Goal: Task Accomplishment & Management: Use online tool/utility

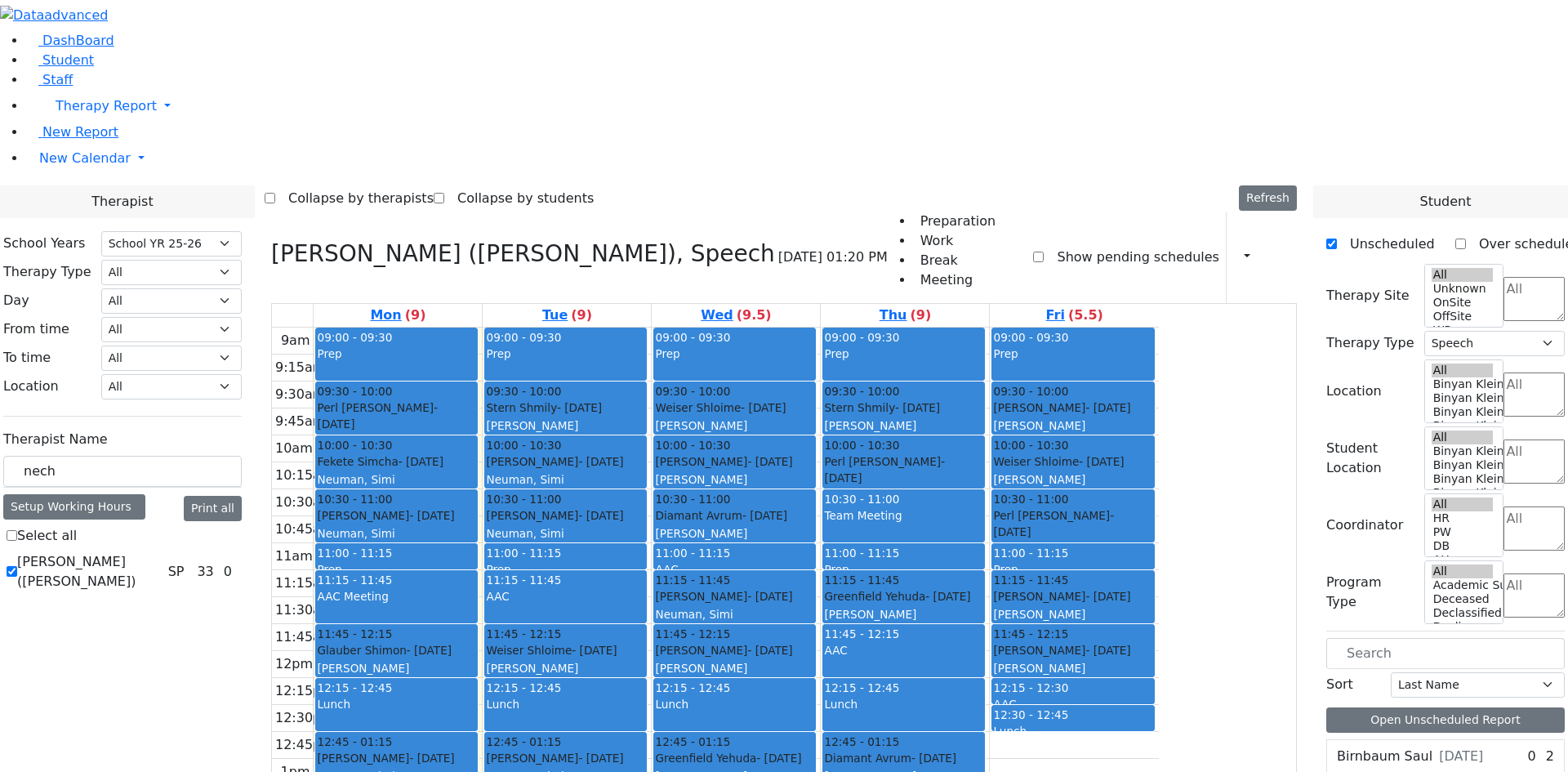
select select "212"
select select "3"
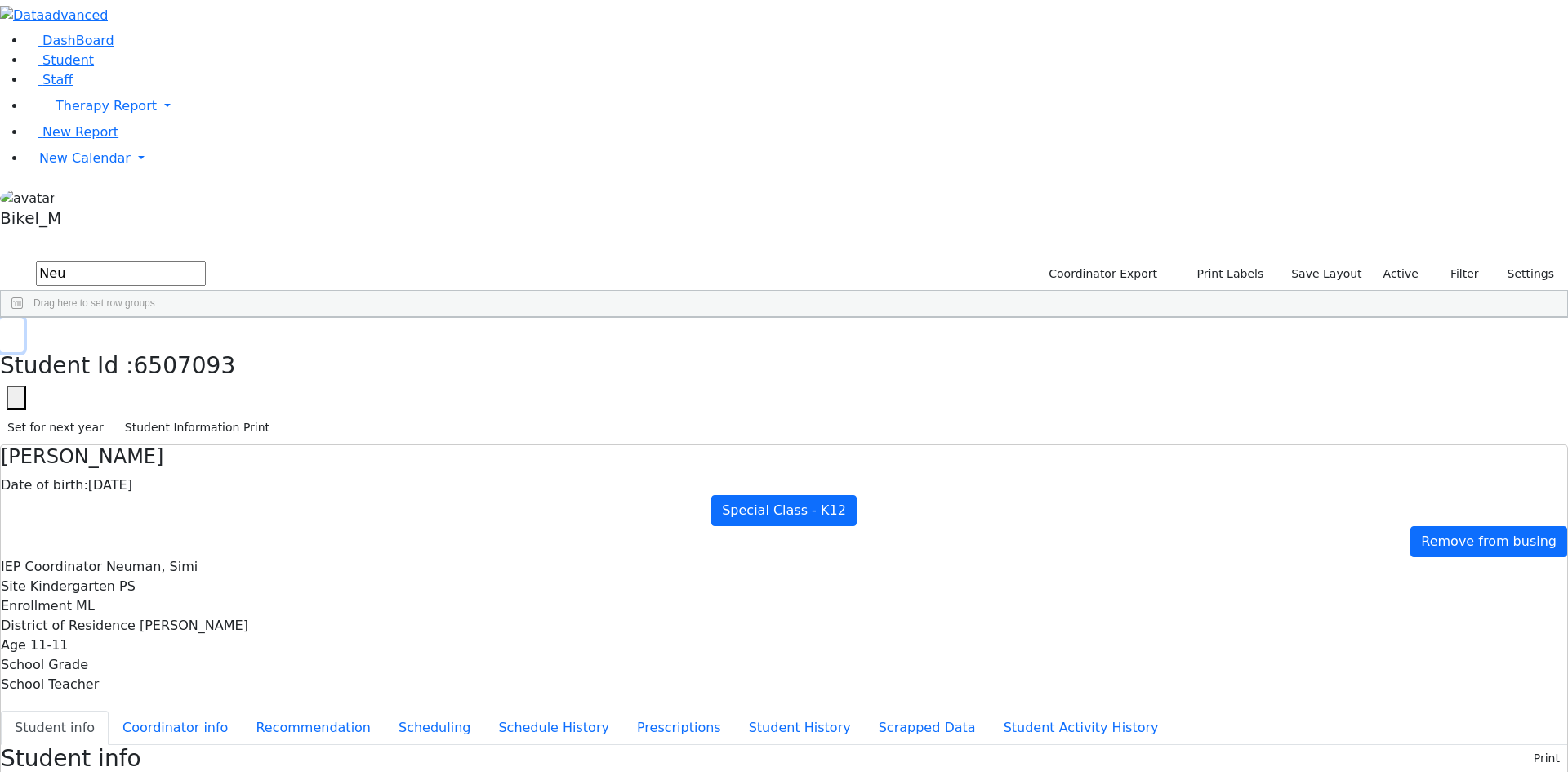
click at [7, 330] on use "button" at bounding box center [7, 330] width 0 height 0
drag, startPoint x: 309, startPoint y: 57, endPoint x: 161, endPoint y: 72, distance: 148.8
click at [161, 72] on div "DashBoard Student Staff Therapy Report Student Old Calendar Report" at bounding box center [784, 784] width 1568 height 1569
click at [208, 367] on div "Frankel" at bounding box center [156, 378] width 103 height 23
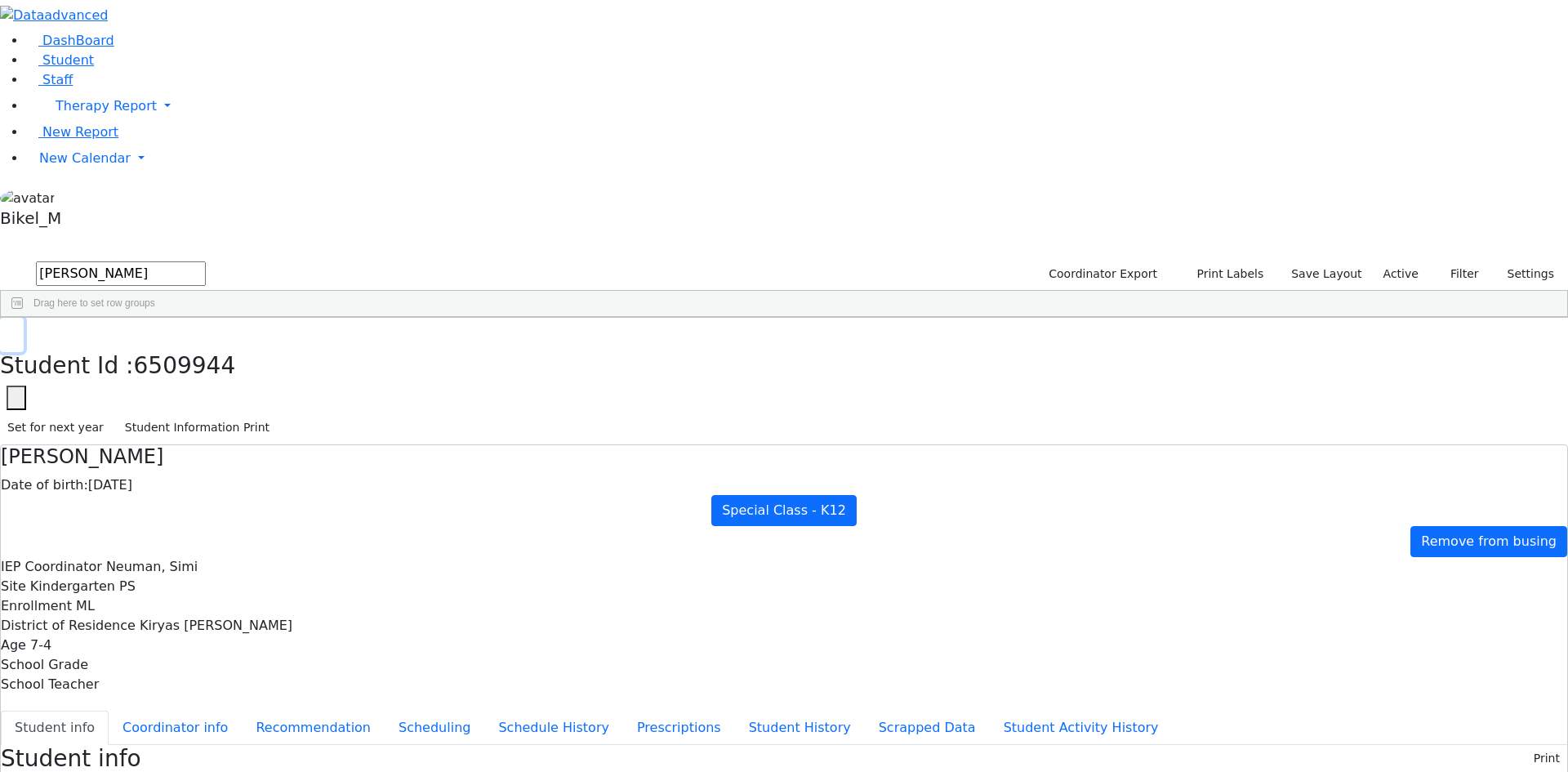
click at [24, 318] on button "button" at bounding box center [12, 335] width 24 height 35
drag, startPoint x: 323, startPoint y: 70, endPoint x: 106, endPoint y: 108, distance: 220.3
click at [94, 108] on div "DashBoard Student Staff Therapy Report Student Old Calendar Report" at bounding box center [784, 711] width 1568 height 1423
click at [208, 367] on div "Meisels" at bounding box center [156, 378] width 103 height 23
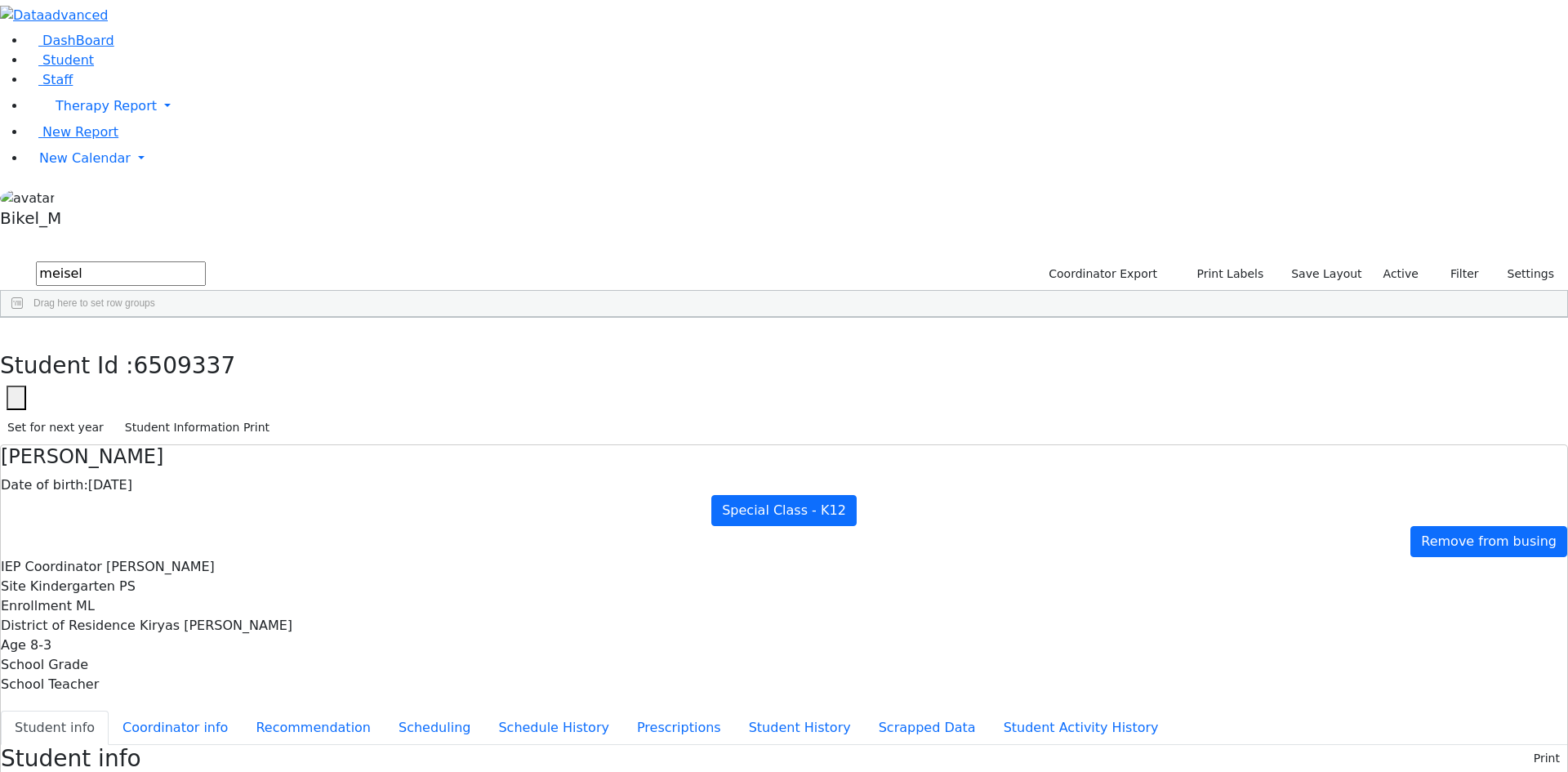
drag, startPoint x: 946, startPoint y: 642, endPoint x: 857, endPoint y: 649, distance: 89.3
drag, startPoint x: 857, startPoint y: 647, endPoint x: 948, endPoint y: 638, distance: 91.4
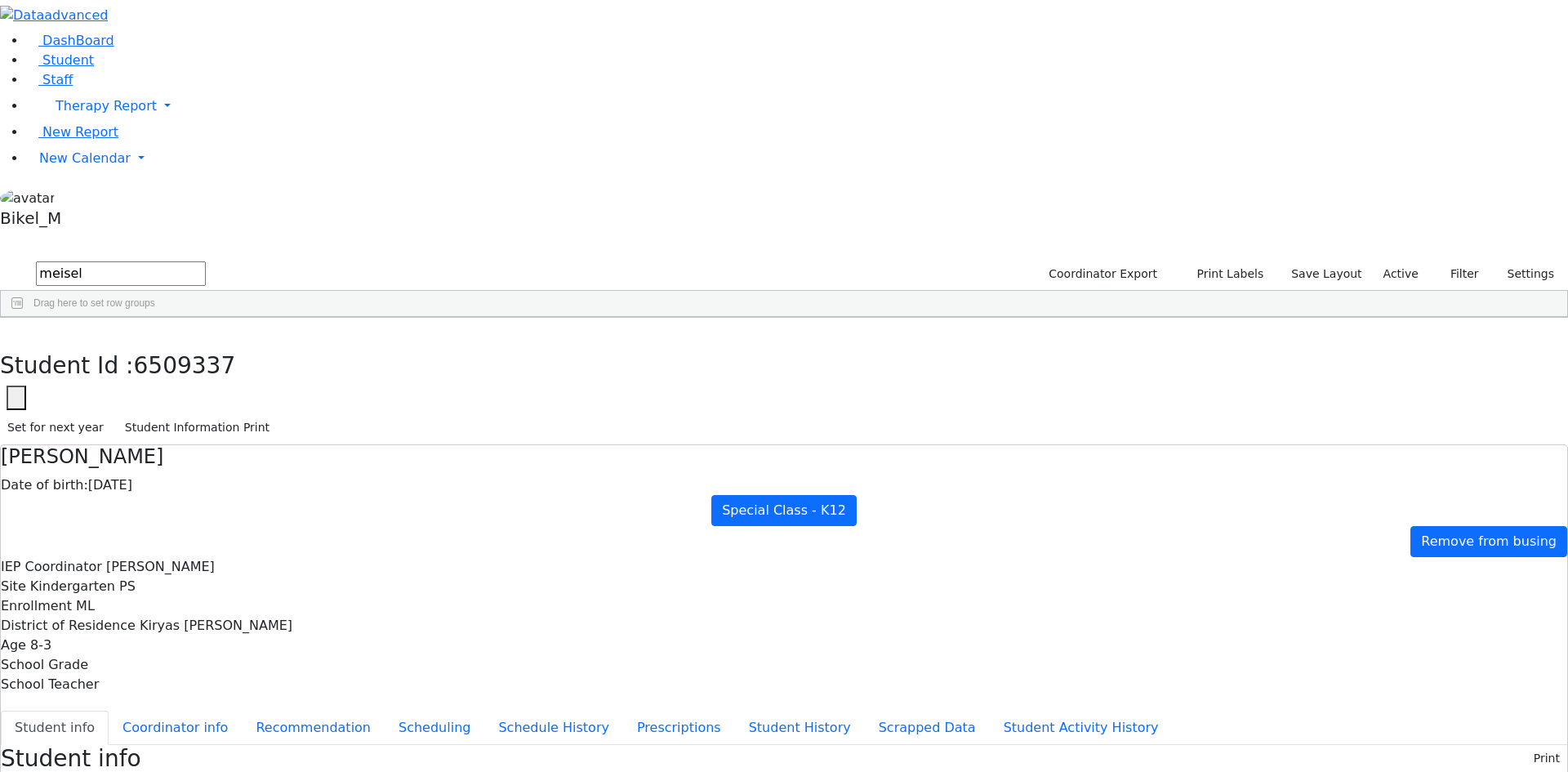
click at [276, 415] on button "Student Information Print" at bounding box center [197, 428] width 160 height 26
click at [24, 318] on button "button" at bounding box center [12, 335] width 24 height 35
drag, startPoint x: 269, startPoint y: 78, endPoint x: 161, endPoint y: 84, distance: 108.2
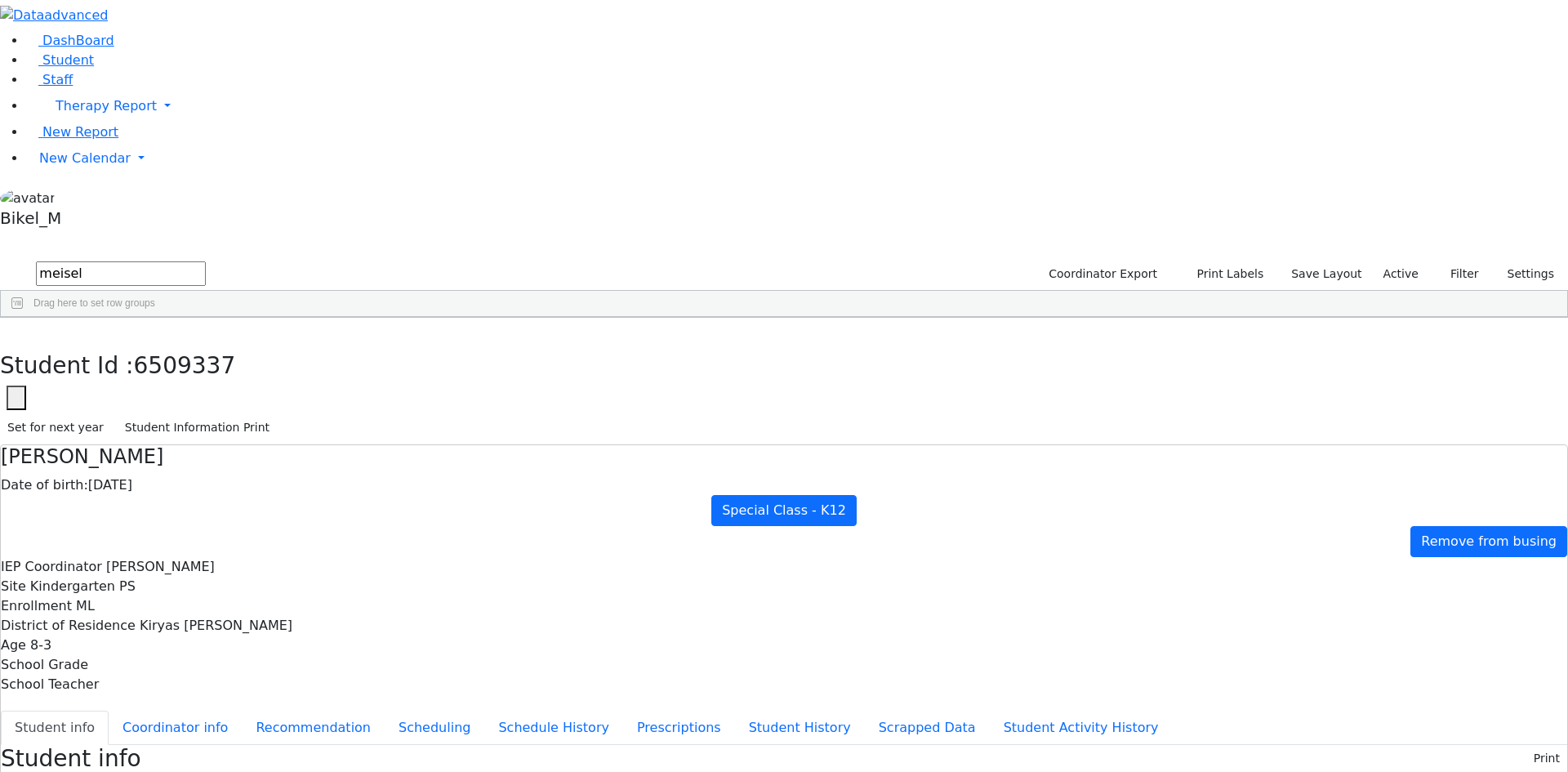
click at [161, 84] on div "DashBoard Student Staff Therapy Report Student Old Calendar Report" at bounding box center [784, 765] width 1568 height 1529
click at [208, 367] on div "Meisels" at bounding box center [156, 378] width 103 height 23
click at [276, 415] on button "Student Information Print" at bounding box center [197, 428] width 160 height 26
click at [24, 318] on button "button" at bounding box center [12, 335] width 24 height 35
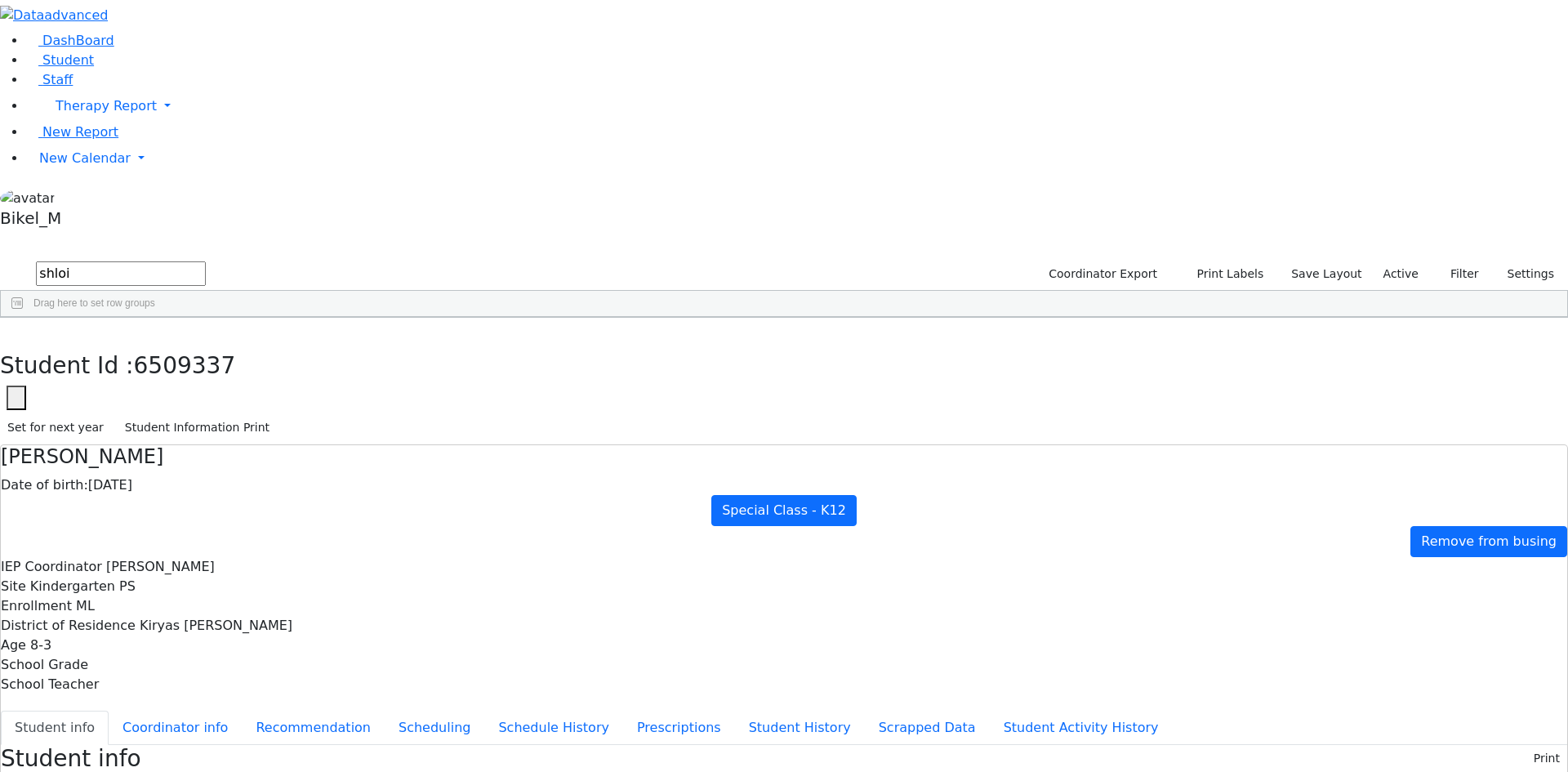
click at [208, 549] on div "Weiser" at bounding box center [156, 560] width 103 height 23
click at [276, 415] on button "Student Information Print" at bounding box center [197, 428] width 160 height 26
click at [24, 318] on button "button" at bounding box center [12, 335] width 24 height 35
drag, startPoint x: 280, startPoint y: 55, endPoint x: 178, endPoint y: 70, distance: 103.1
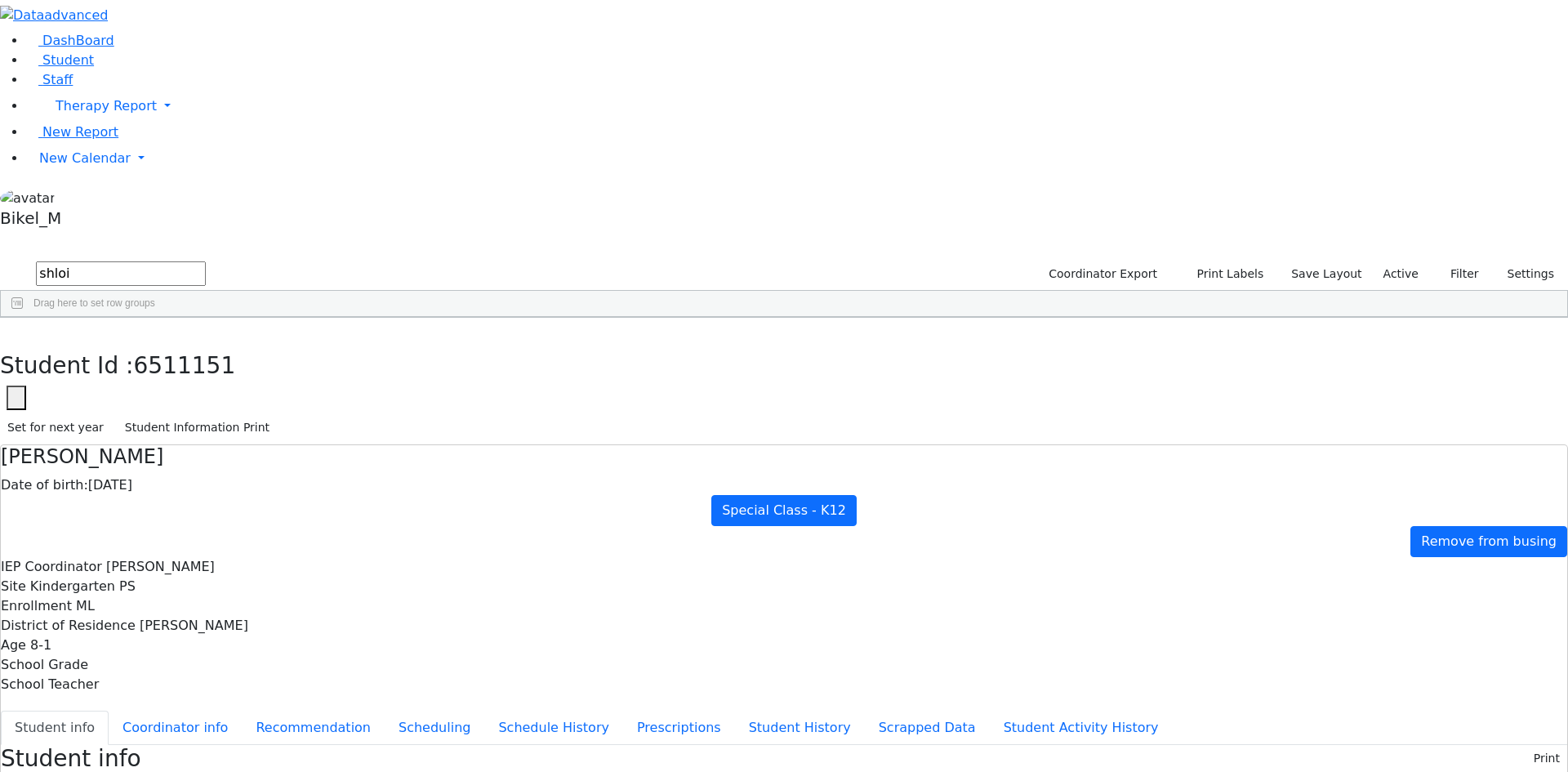
click at [178, 70] on div "DashBoard Student Staff Therapy Report Student Old Calendar Report" at bounding box center [784, 751] width 1568 height 1503
click at [206, 261] on input "shloi" at bounding box center [120, 273] width 170 height 25
drag, startPoint x: 289, startPoint y: 74, endPoint x: 187, endPoint y: 70, distance: 102.1
click at [187, 70] on div "DashBoard Student Staff Therapy Report Student Old Calendar Report" at bounding box center [784, 751] width 1568 height 1503
click at [208, 367] on div "Diamant" at bounding box center [156, 378] width 103 height 23
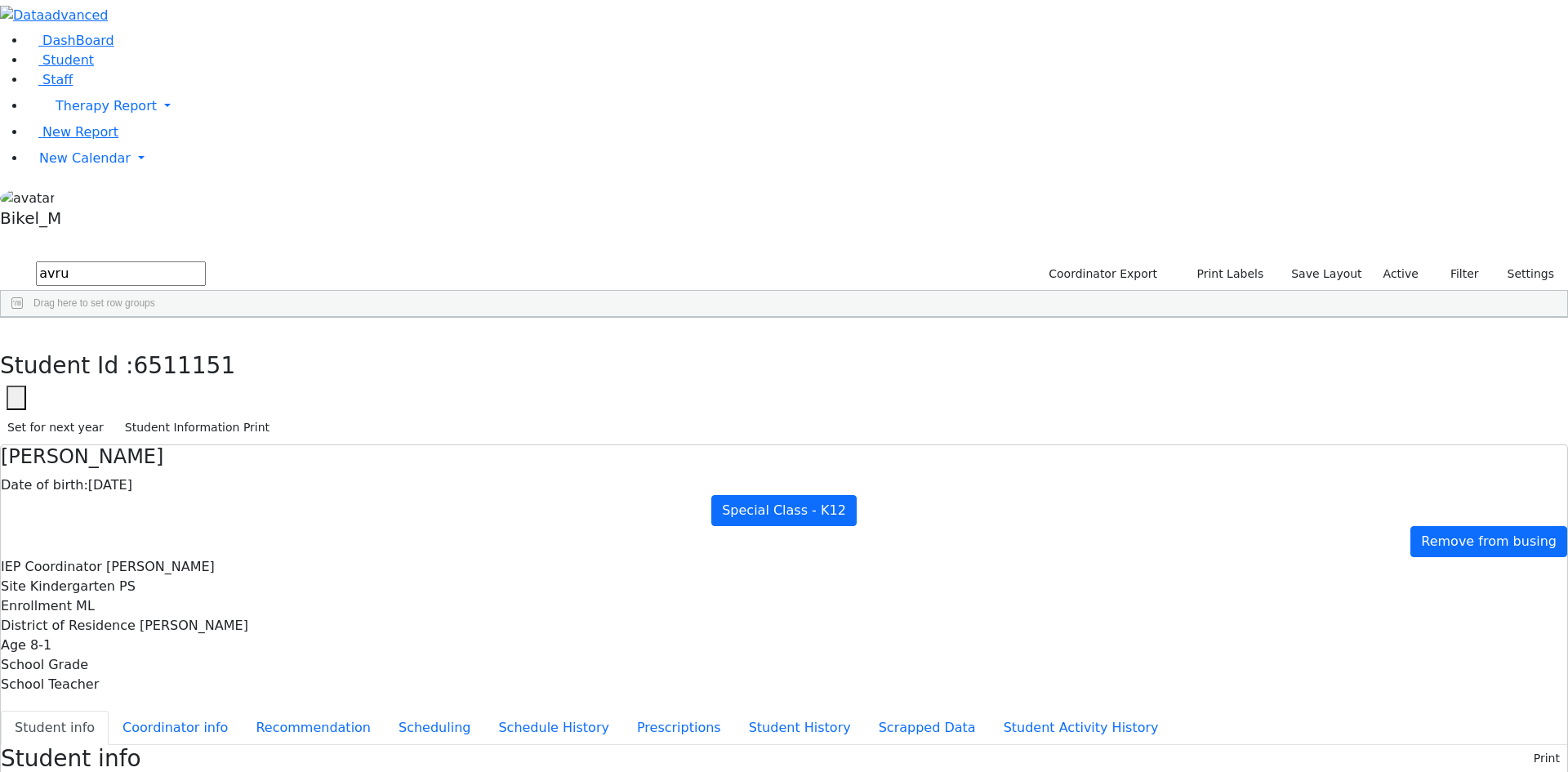
click at [208, 367] on div "Diamant" at bounding box center [156, 378] width 103 height 23
click at [276, 415] on button "Student Information Print" at bounding box center [197, 428] width 160 height 26
click at [24, 318] on button "button" at bounding box center [12, 335] width 24 height 35
drag, startPoint x: 309, startPoint y: 68, endPoint x: 207, endPoint y: 68, distance: 102.0
click at [206, 259] on form "avru" at bounding box center [103, 275] width 206 height 31
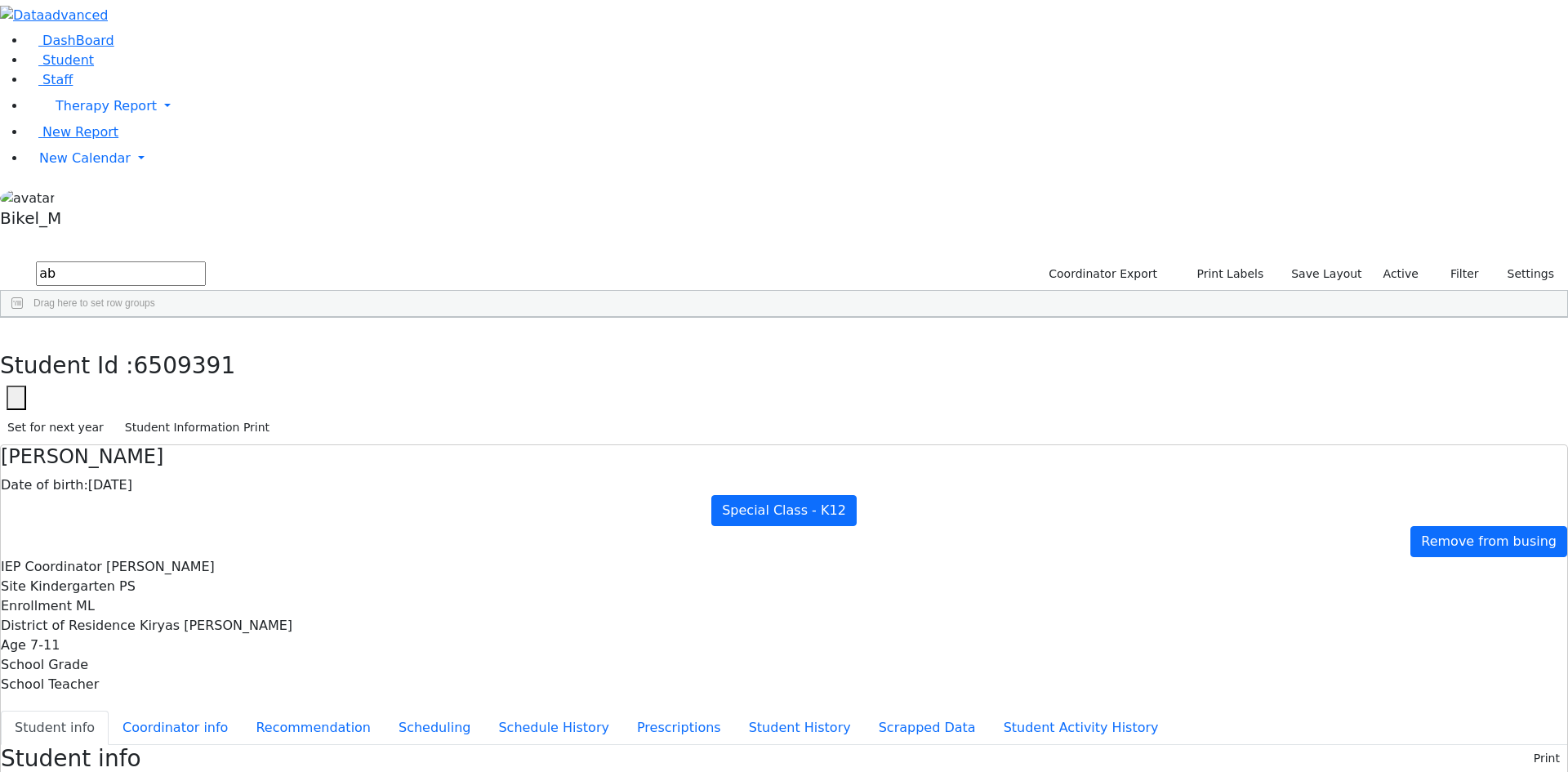
type input "a"
drag, startPoint x: 294, startPoint y: 68, endPoint x: 165, endPoint y: 68, distance: 129.0
click at [208, 344] on div "Daskal" at bounding box center [156, 355] width 103 height 23
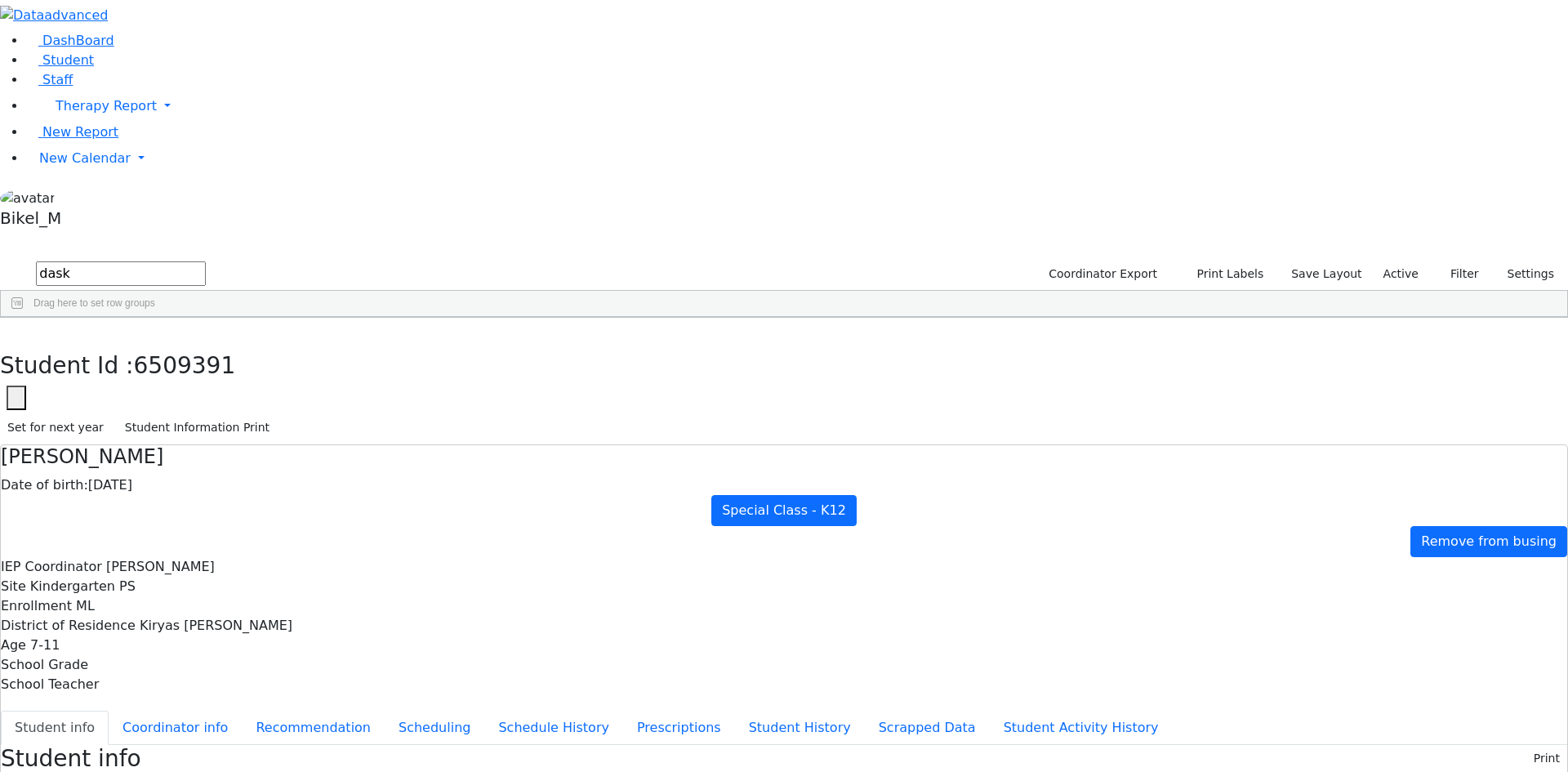
click at [208, 344] on div "Daskal" at bounding box center [156, 355] width 103 height 23
click at [276, 415] on button "Student Information Print" at bounding box center [197, 428] width 160 height 26
click at [16, 330] on icon "button" at bounding box center [12, 335] width 9 height 10
drag, startPoint x: 297, startPoint y: 64, endPoint x: 187, endPoint y: 78, distance: 110.9
click at [187, 78] on div "DashBoard Student Staff Therapy Report Student Old Calendar Report" at bounding box center [784, 725] width 1568 height 1449
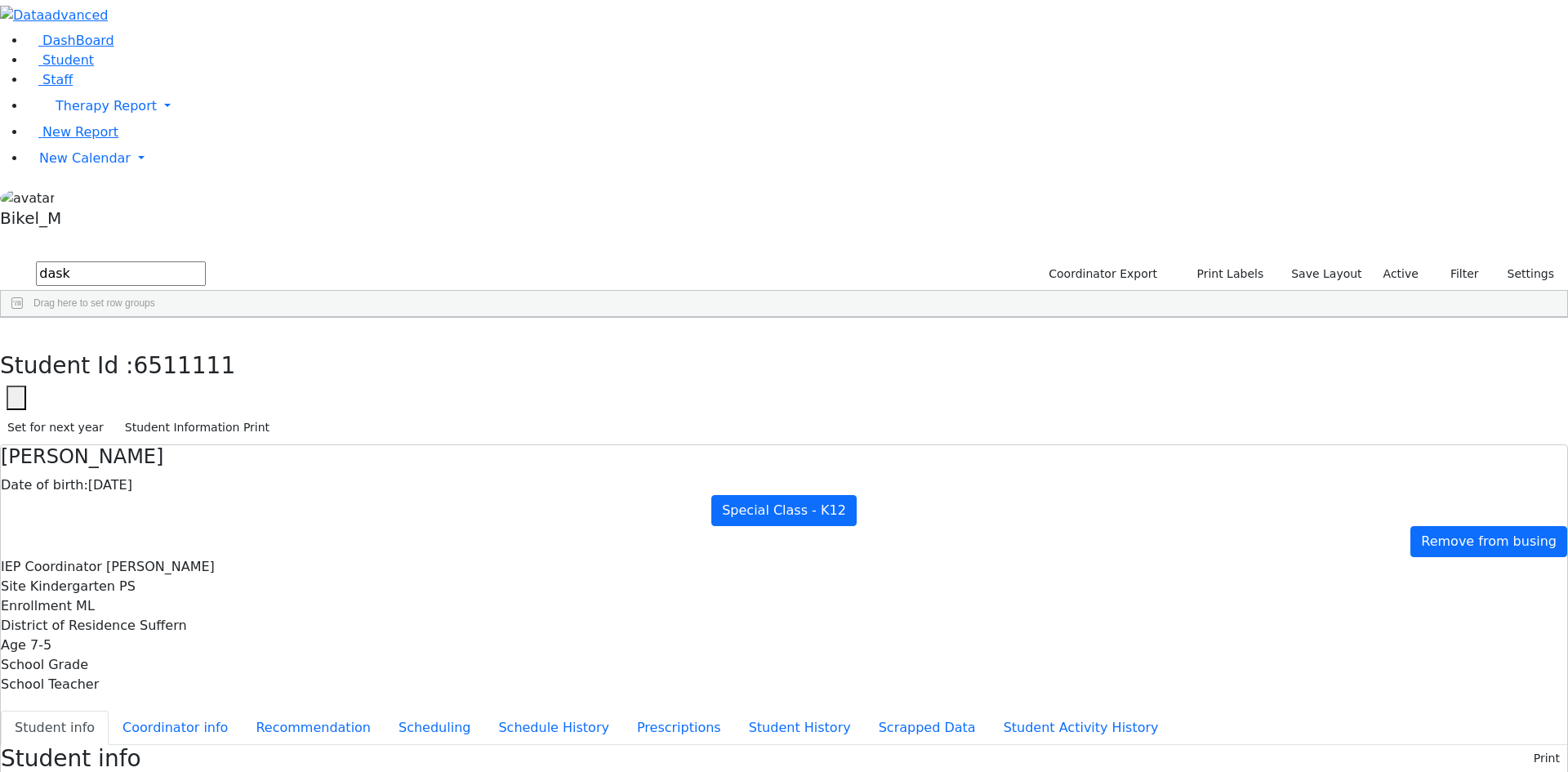
click at [542, 367] on div "6511111 Daskal Abraham 04/14/2018 Golombeck Esther ML Special Class - K12 Suffe…" at bounding box center [775, 355] width 1549 height 23
click at [208, 619] on div "Herskovic" at bounding box center [156, 630] width 103 height 23
click at [276, 415] on button "Student Information Print" at bounding box center [197, 428] width 160 height 26
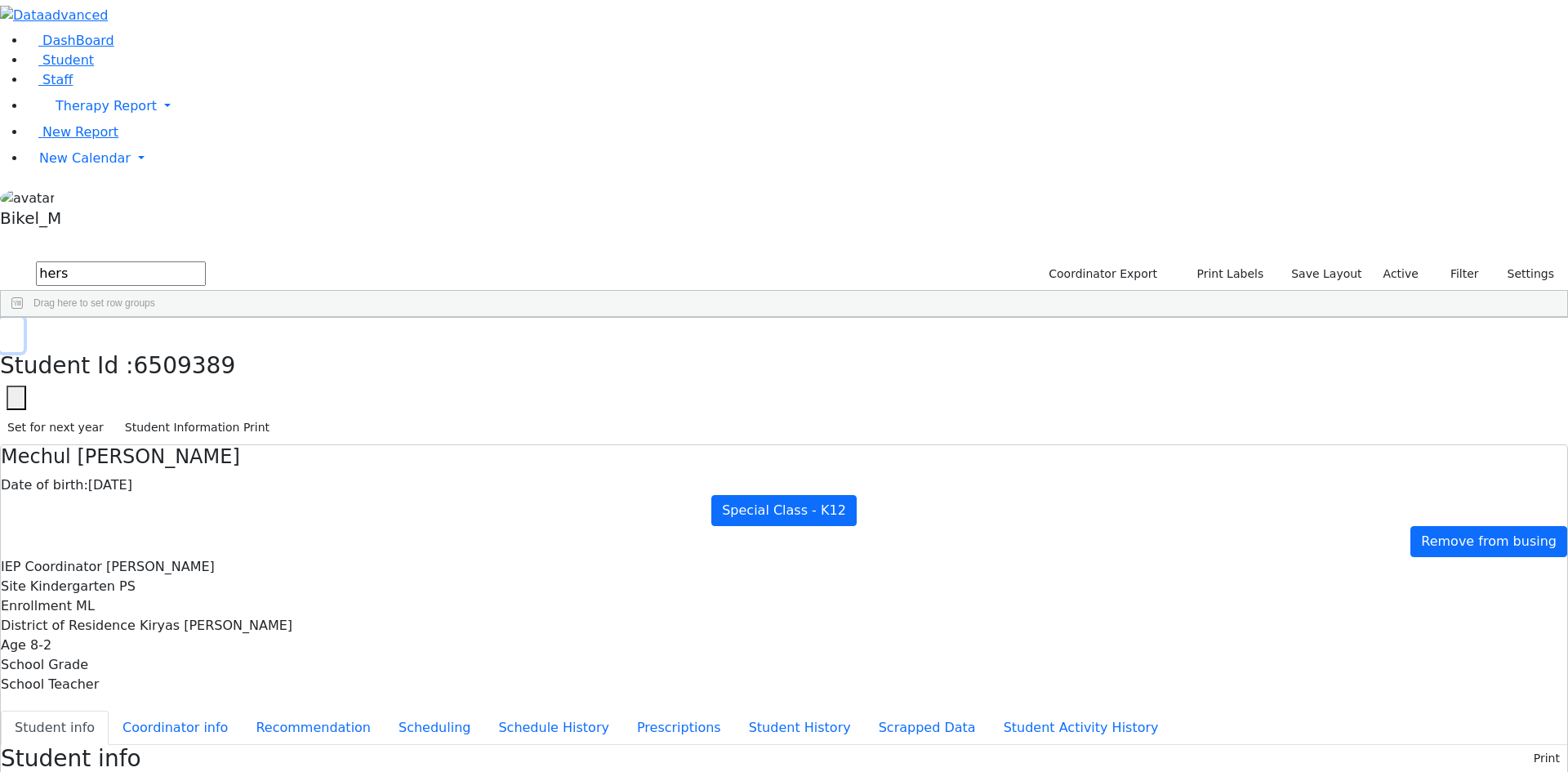
click at [24, 318] on button "button" at bounding box center [12, 335] width 24 height 35
drag, startPoint x: 315, startPoint y: 51, endPoint x: 194, endPoint y: 79, distance: 124.2
click at [194, 259] on form "hers" at bounding box center [103, 275] width 206 height 31
click at [208, 390] on div "Weiser" at bounding box center [156, 401] width 103 height 23
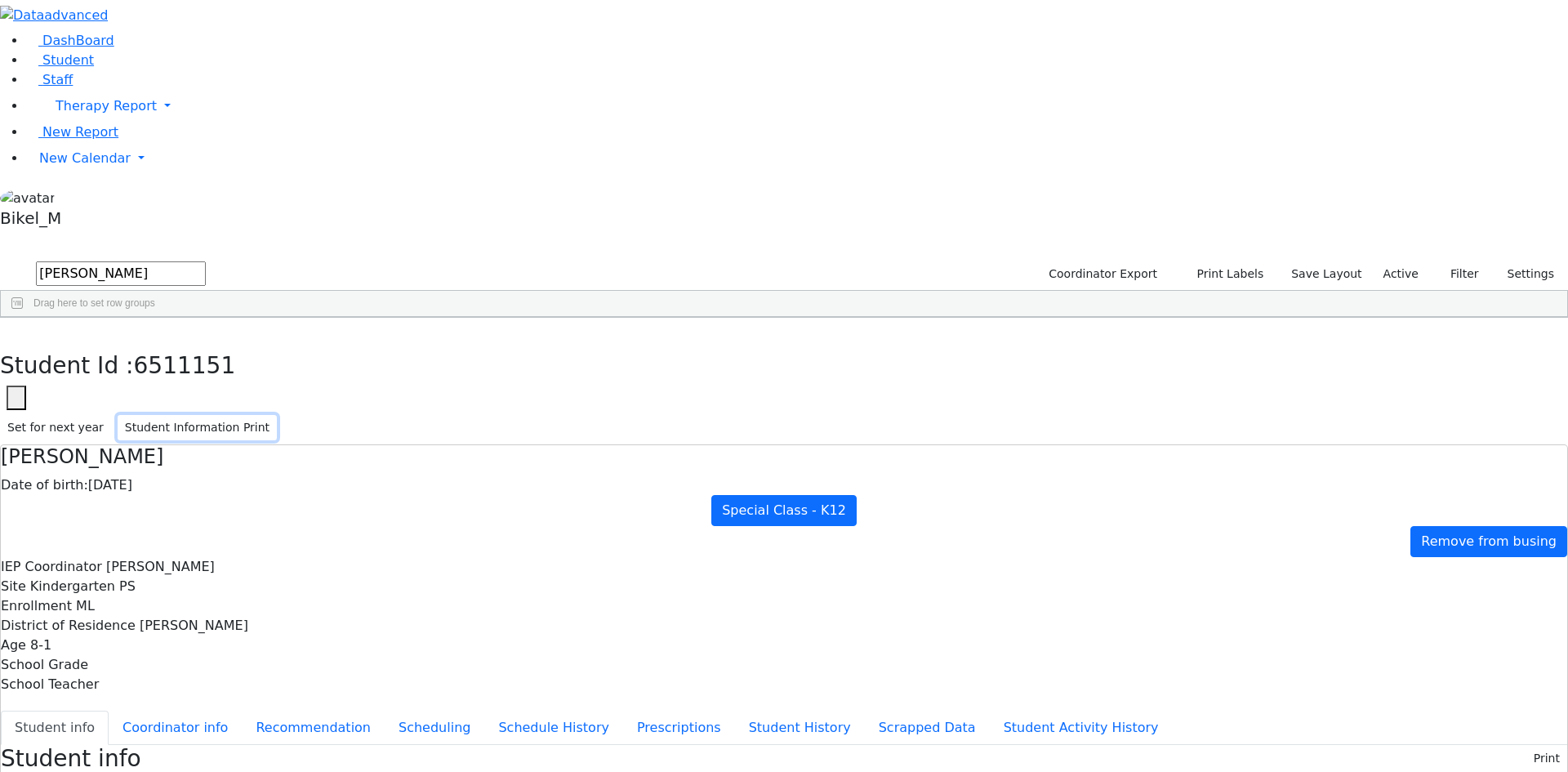
click at [276, 415] on button "Student Information Print" at bounding box center [197, 428] width 160 height 26
click at [24, 318] on button "button" at bounding box center [12, 335] width 24 height 35
drag, startPoint x: 317, startPoint y: 59, endPoint x: 199, endPoint y: 67, distance: 118.3
click at [199, 259] on form "weiser" at bounding box center [103, 275] width 206 height 31
type input "aar"
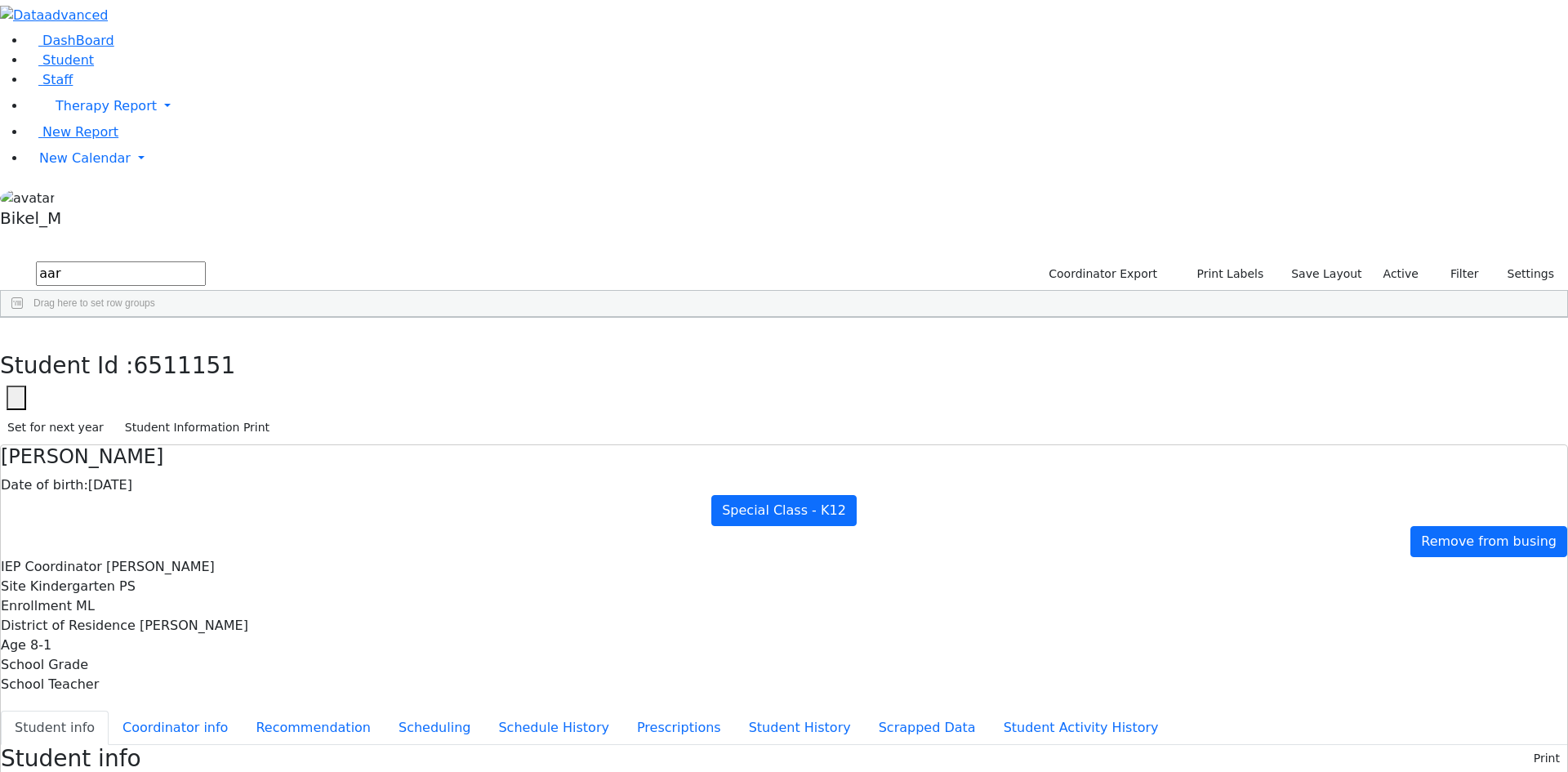
click at [208, 367] on div "Perl" at bounding box center [156, 378] width 103 height 23
click at [276, 415] on button "Student Information Print" at bounding box center [197, 428] width 160 height 26
click at [16, 330] on icon "button" at bounding box center [12, 335] width 9 height 10
drag, startPoint x: 301, startPoint y: 79, endPoint x: 194, endPoint y: 74, distance: 107.1
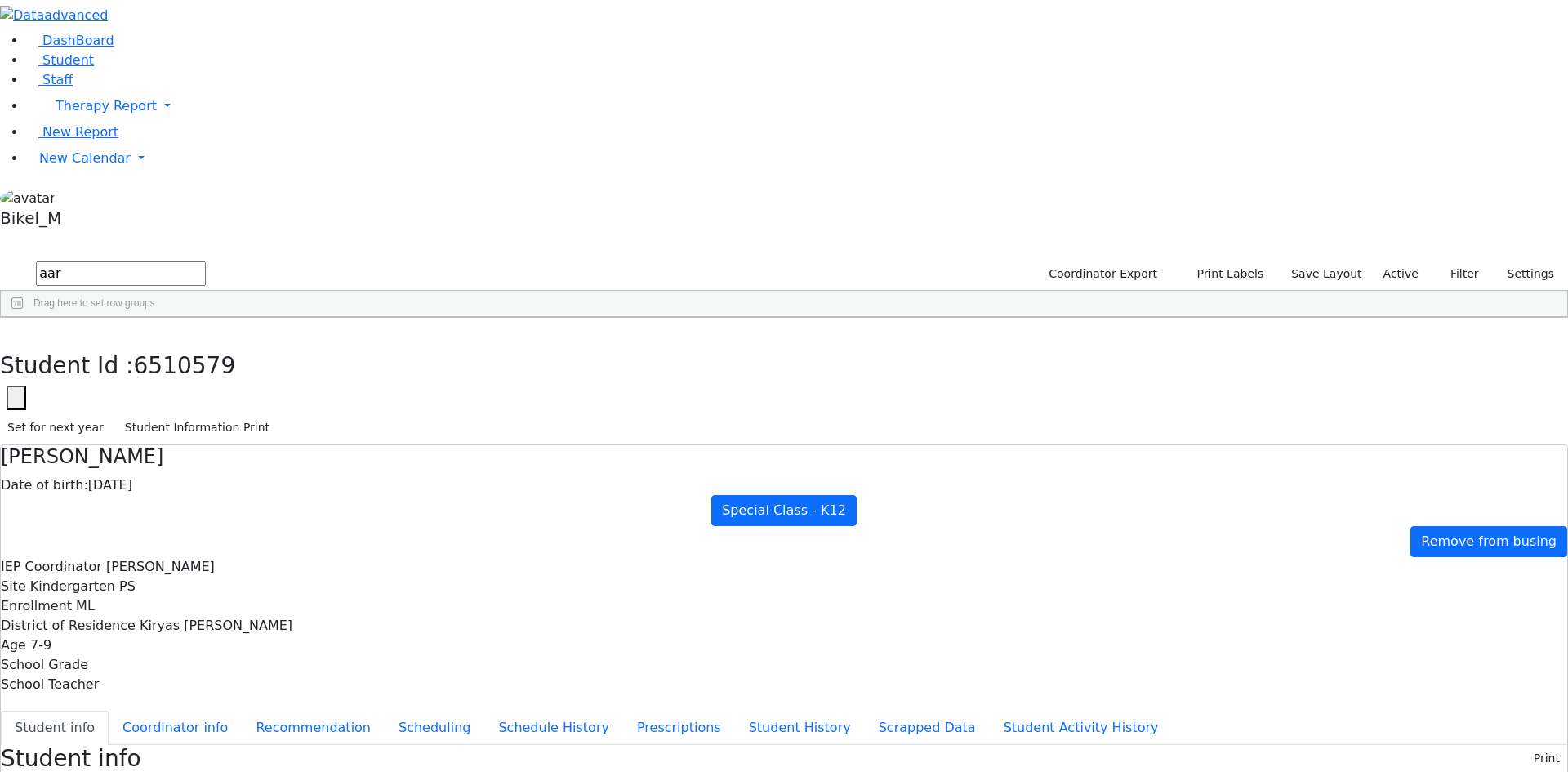
click at [194, 259] on form "aar" at bounding box center [103, 275] width 206 height 31
click at [206, 261] on input "aar" at bounding box center [120, 273] width 170 height 25
drag, startPoint x: 310, startPoint y: 63, endPoint x: 211, endPoint y: 68, distance: 99.1
click at [206, 259] on form "aar" at bounding box center [103, 275] width 206 height 31
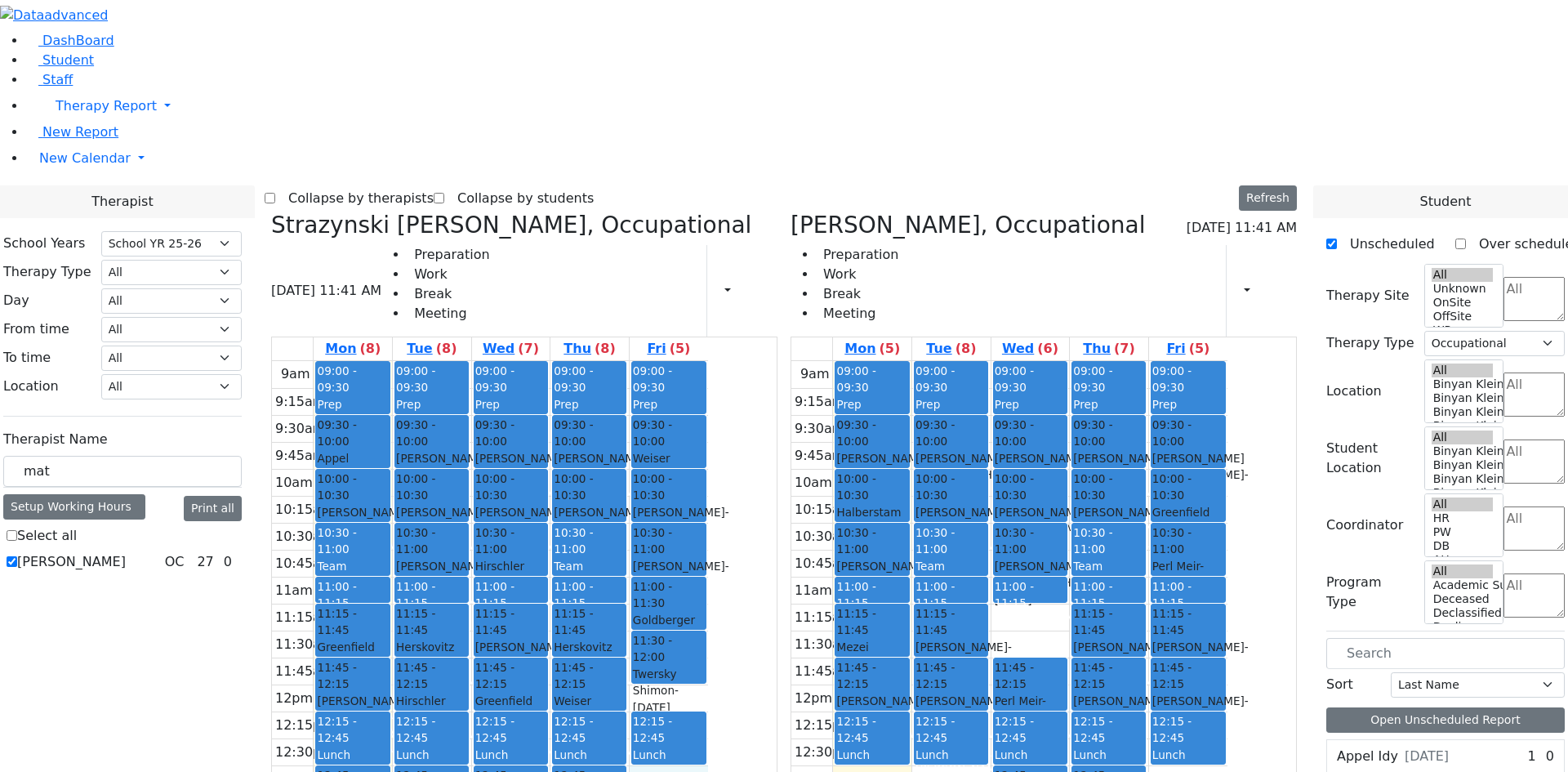
select select "212"
select select "1"
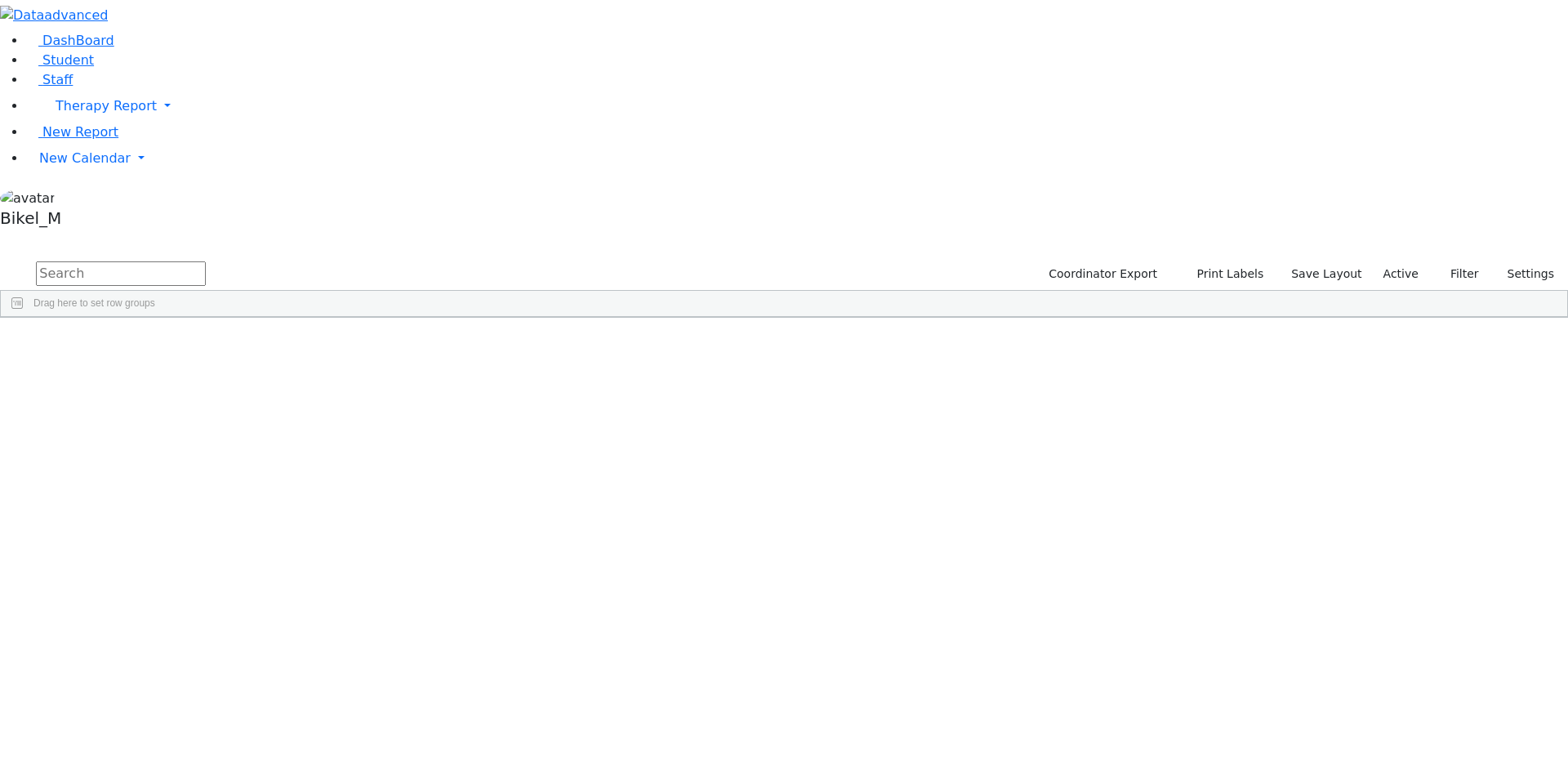
click at [206, 261] on input "text" at bounding box center [120, 273] width 170 height 25
type input "neust"
click at [208, 344] on div "Neustein" at bounding box center [156, 355] width 103 height 23
click at [57, 175] on li "New Calendar Calendar Teacher Report" at bounding box center [797, 159] width 1542 height 33
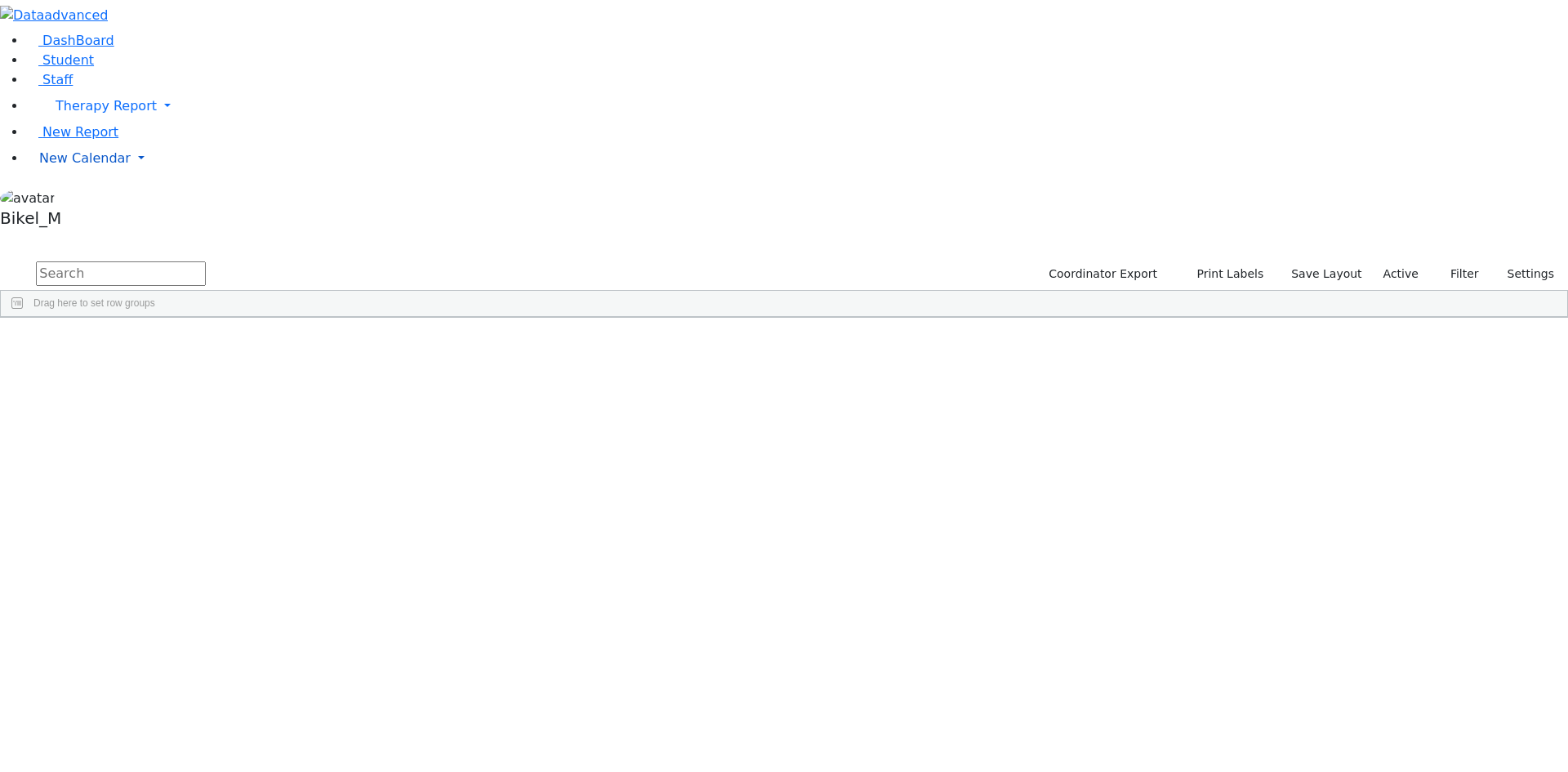
click at [53, 166] on span "New Calendar" at bounding box center [85, 158] width 91 height 16
click at [51, 199] on span "Calendar" at bounding box center [64, 191] width 58 height 16
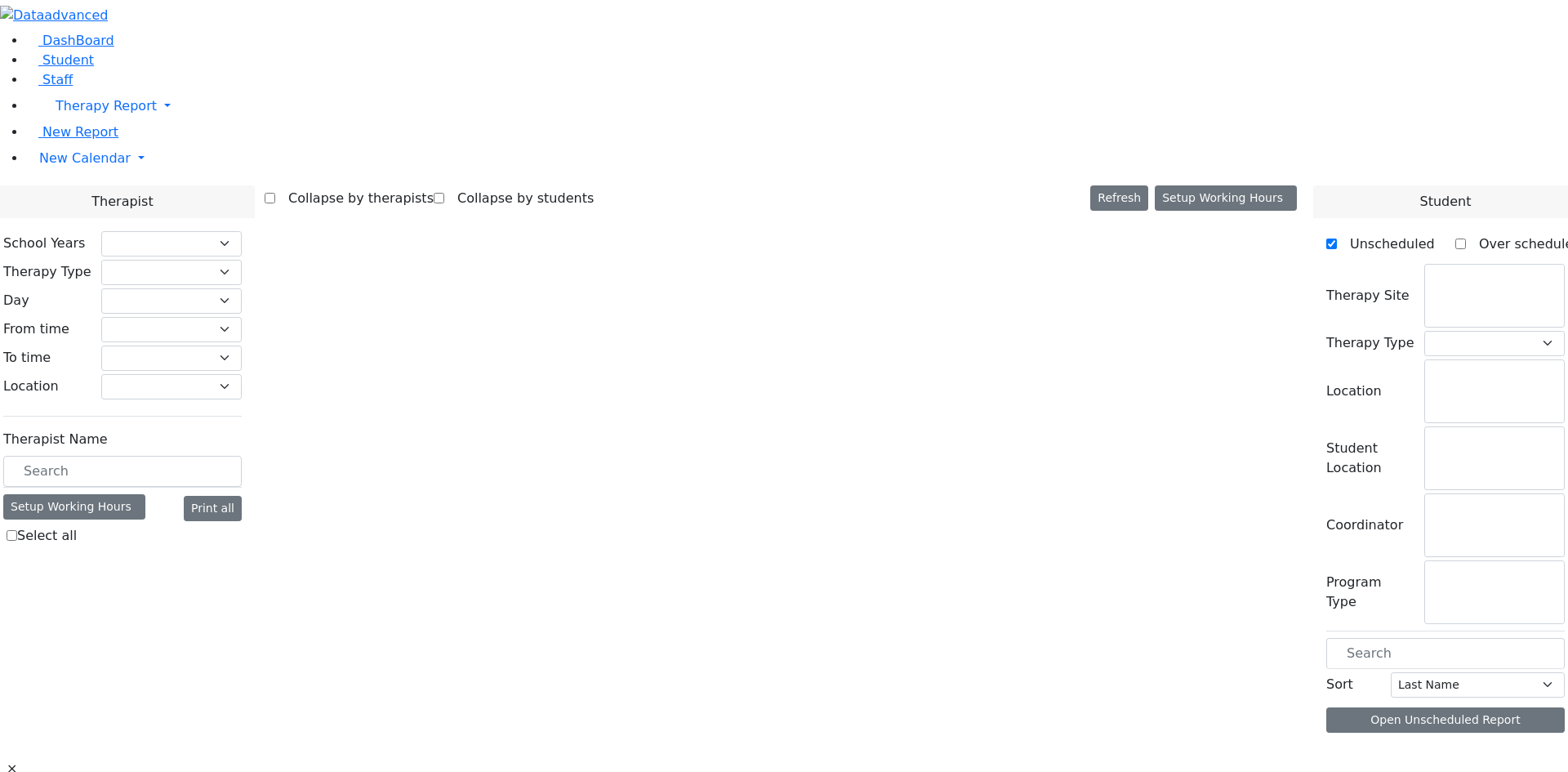
checkbox input "false"
select select "212"
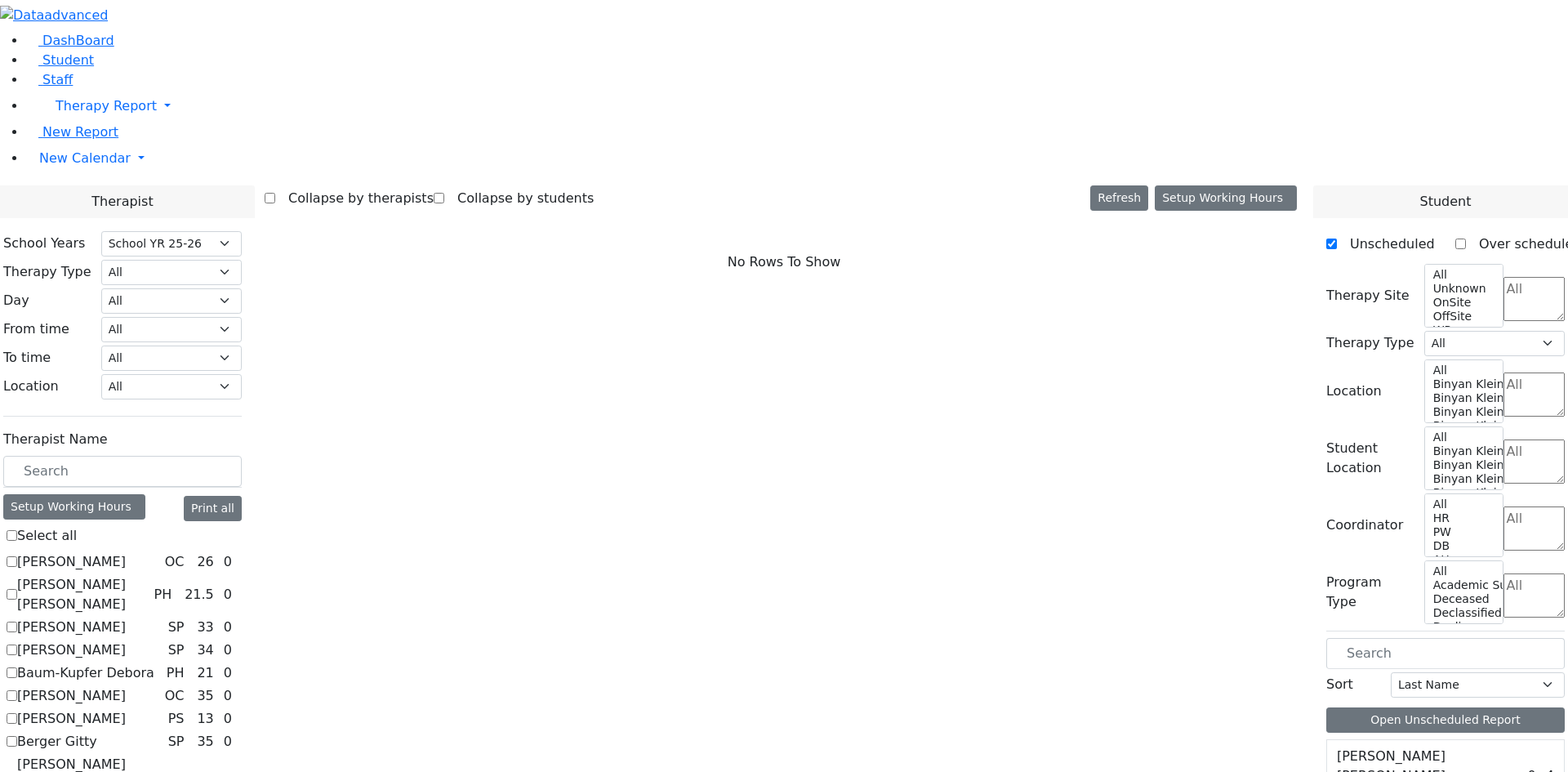
click at [221, 456] on input "text" at bounding box center [122, 472] width 238 height 31
click at [242, 456] on input "text" at bounding box center [122, 472] width 238 height 31
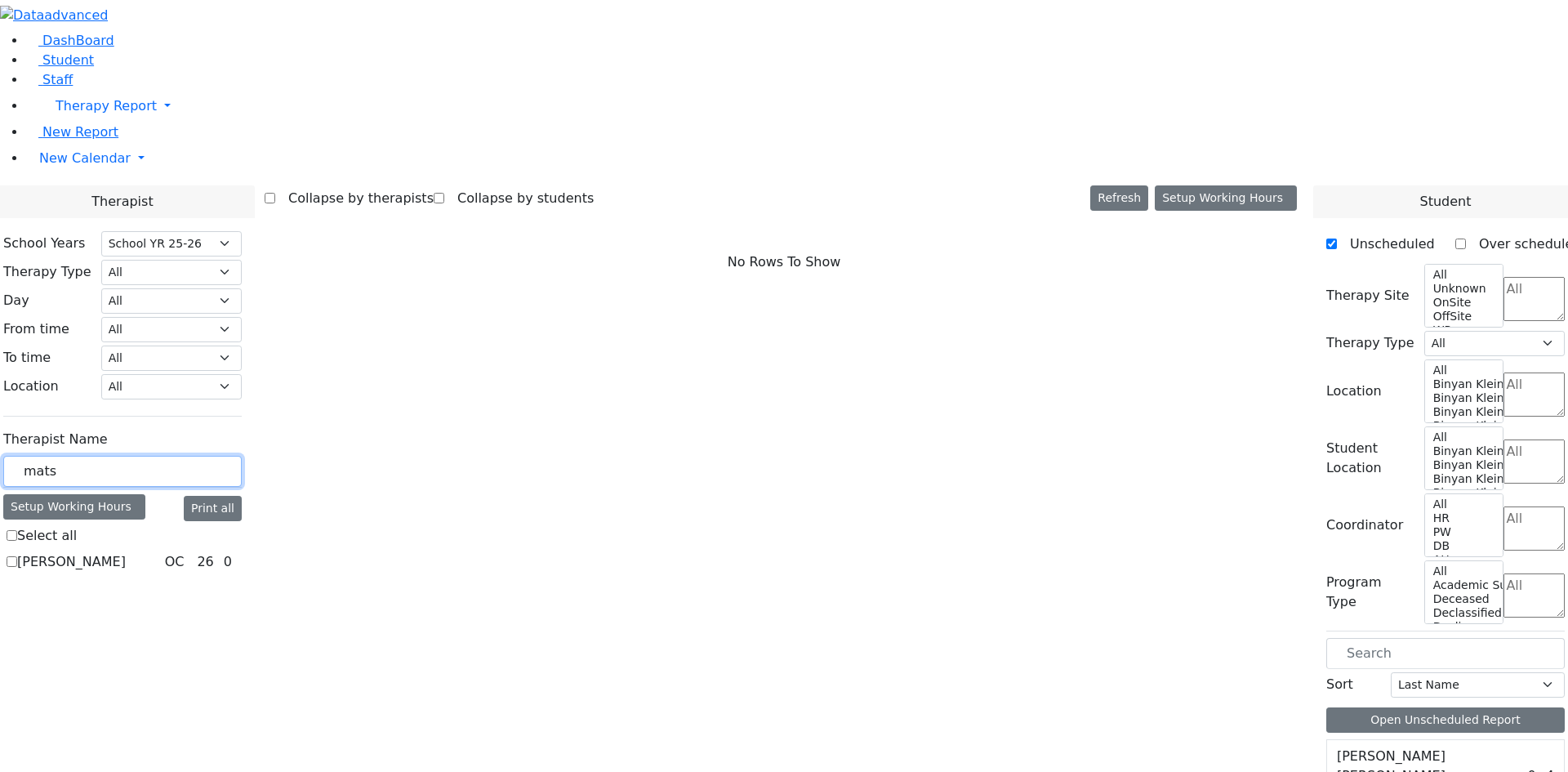
type input "mats"
click at [126, 552] on label "Matsri Miriam" at bounding box center [71, 561] width 109 height 19
click at [17, 557] on input "Matsri Miriam" at bounding box center [12, 562] width 11 height 11
checkbox input "true"
select select "1"
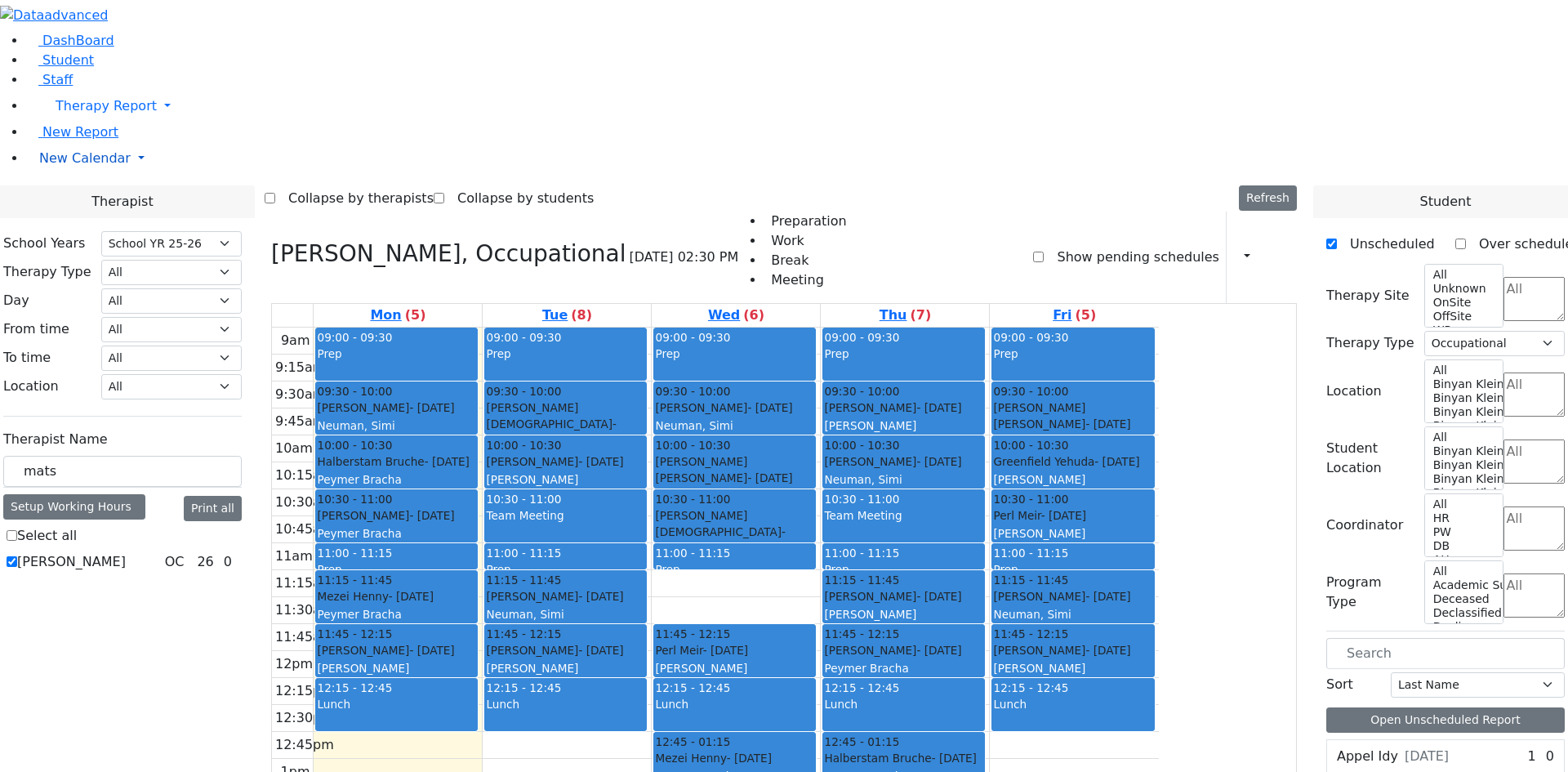
click at [92, 166] on span "New Calendar" at bounding box center [85, 158] width 91 height 16
click at [85, 218] on span "Teacher Report" at bounding box center [88, 210] width 98 height 16
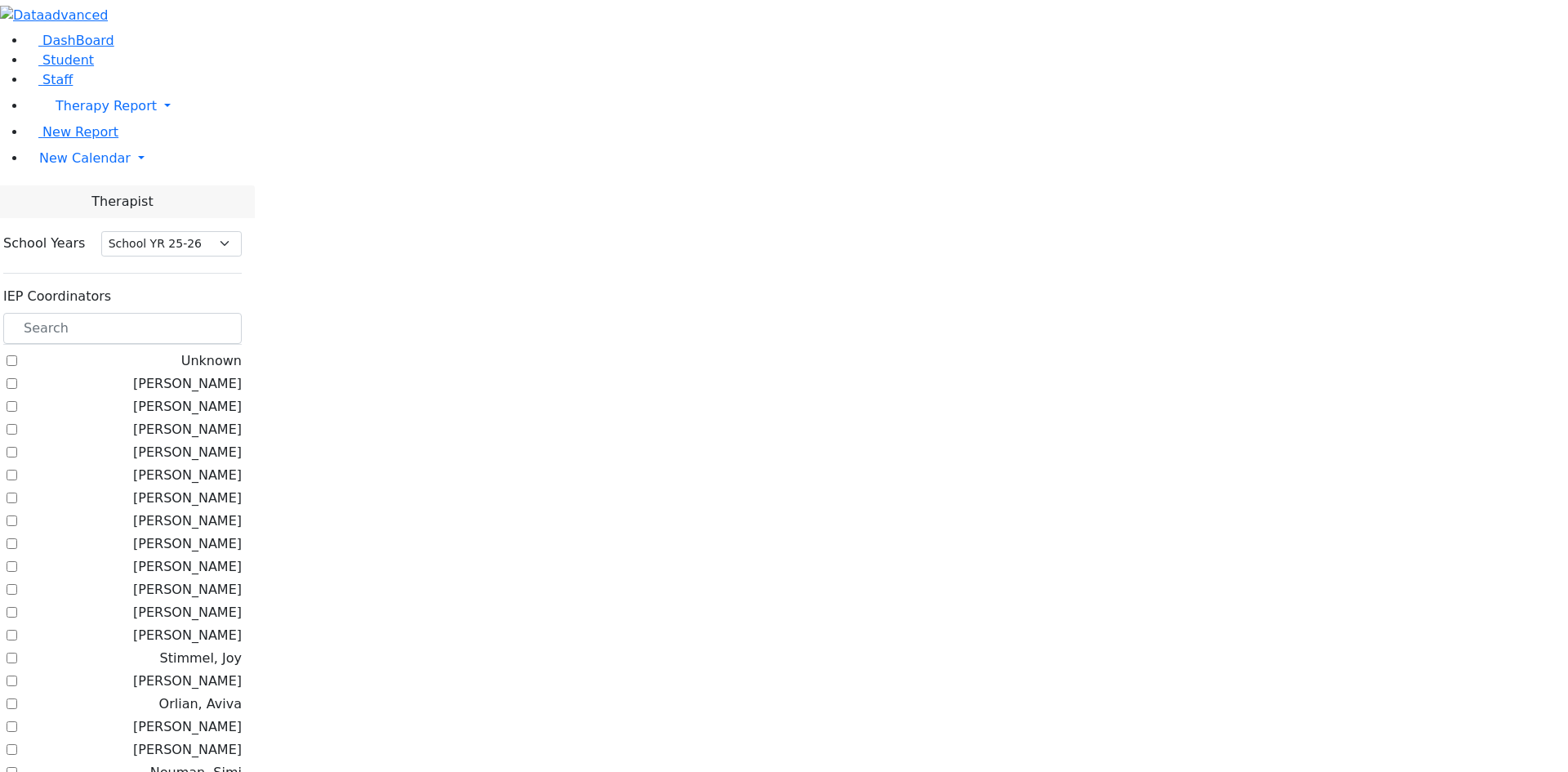
select select "212"
click at [242, 313] on input "text" at bounding box center [122, 329] width 238 height 31
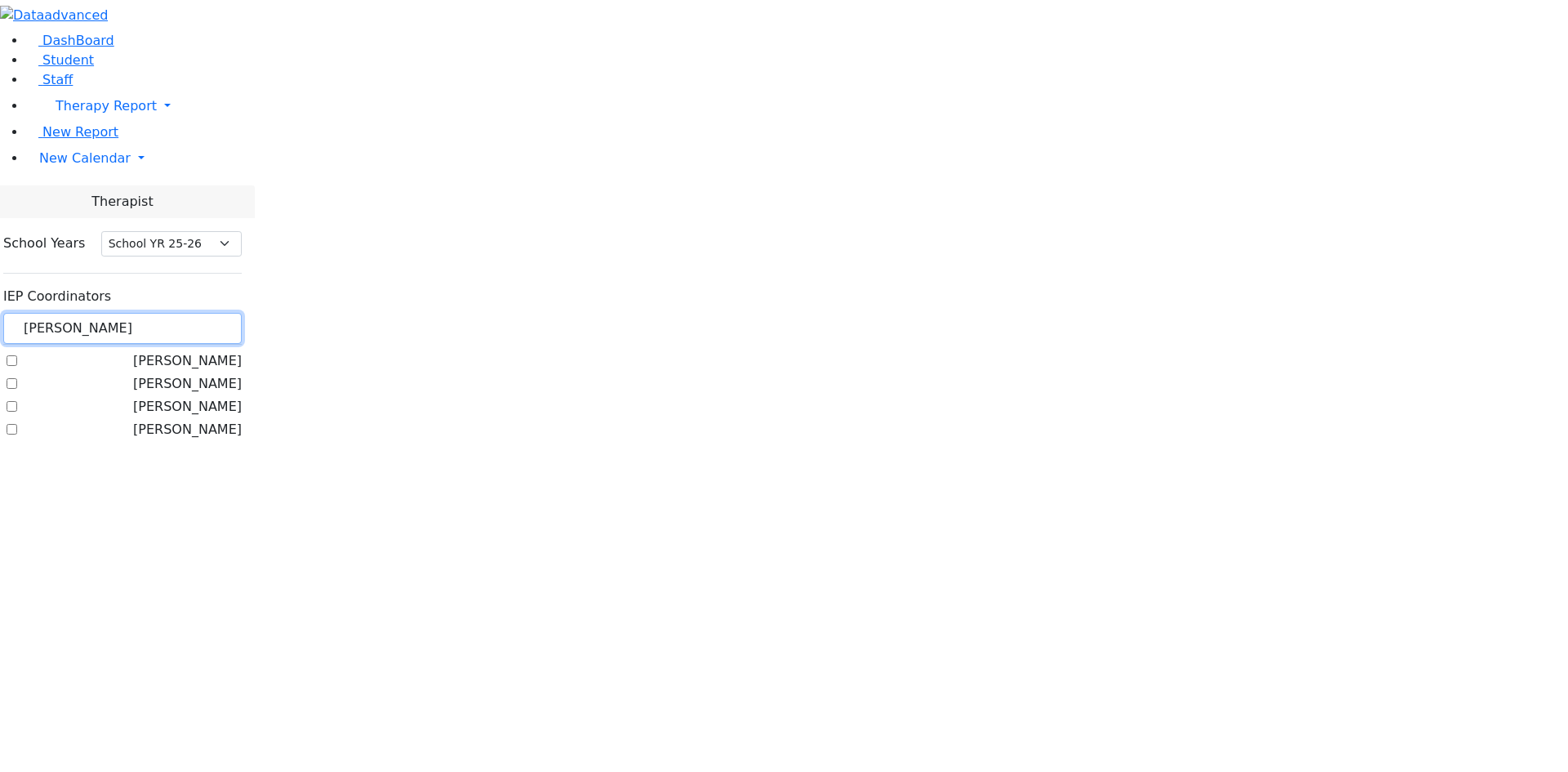
type input "[PERSON_NAME]"
click at [207, 420] on label "[PERSON_NAME]" at bounding box center [187, 429] width 109 height 19
click at [17, 424] on input "[PERSON_NAME]" at bounding box center [12, 430] width 11 height 11
checkbox input "true"
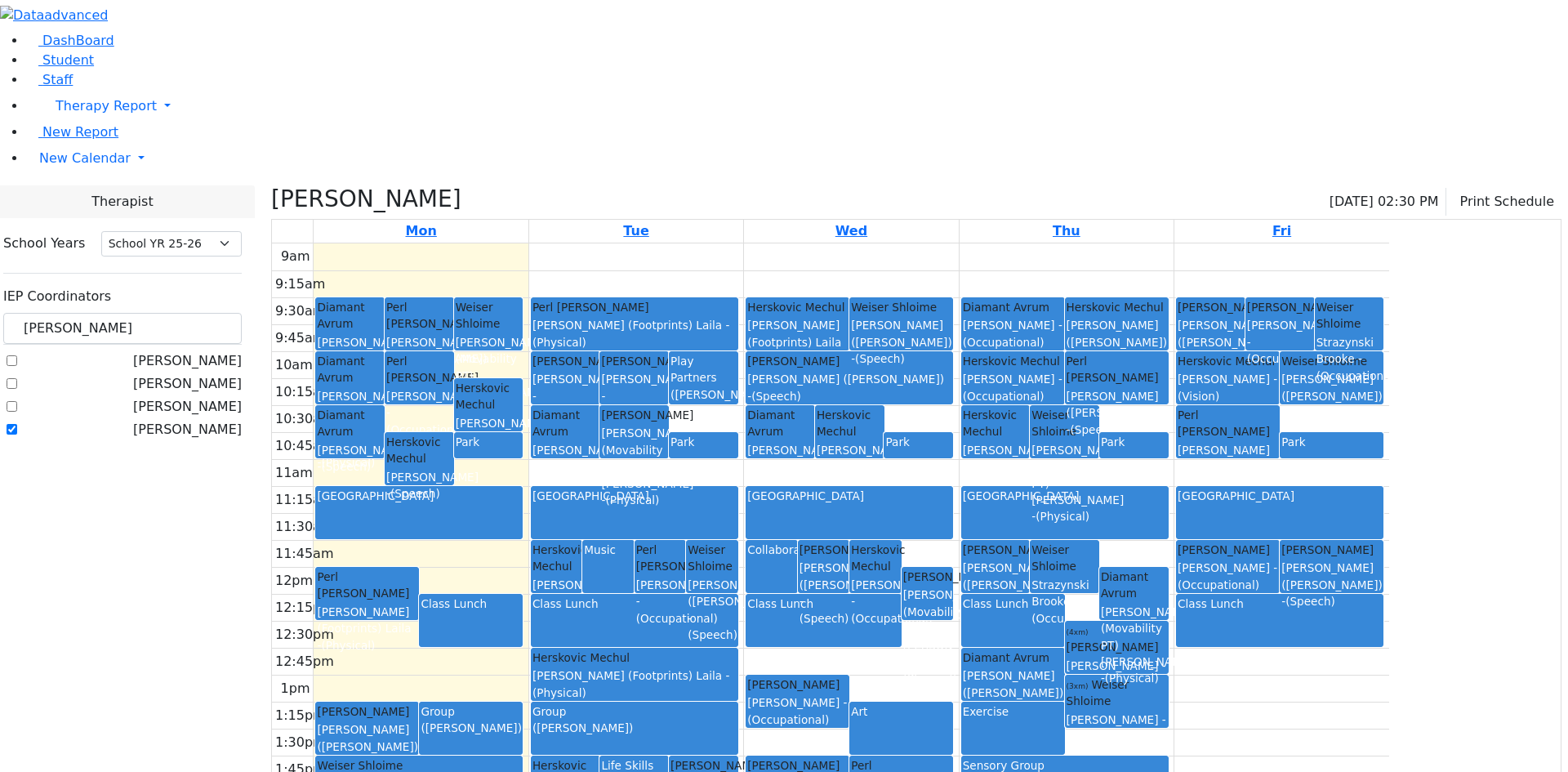
click at [837, 308] on div "9am 9:15am 9:30am 9:45am 10am 10:15am 10:30am 10:45am 11am 11:15am 11:30am 11:4…" at bounding box center [830, 567] width 1117 height 647
click at [651, 220] on link "Tue" at bounding box center [635, 231] width 32 height 23
click at [1476, 188] on button "Print Schedule" at bounding box center [1503, 202] width 115 height 27
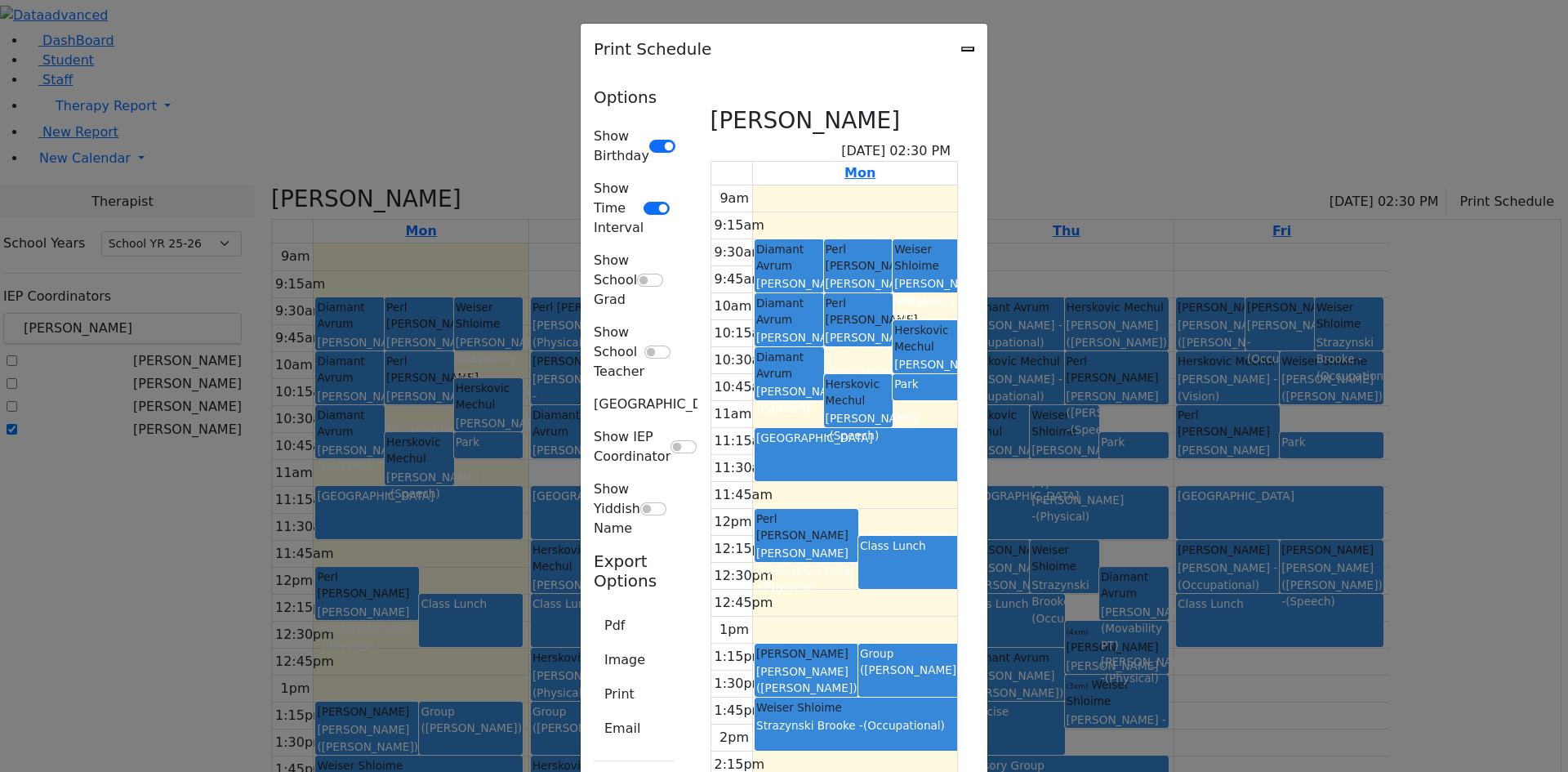
click at [1471, 37] on div "Print Schedule Options Show Birthday Show Time Interval Show School Grad Show S…" at bounding box center [784, 386] width 1568 height 772
click at [594, 610] on button "Pdf" at bounding box center [615, 626] width 42 height 31
click at [594, 679] on button "Print" at bounding box center [619, 694] width 51 height 31
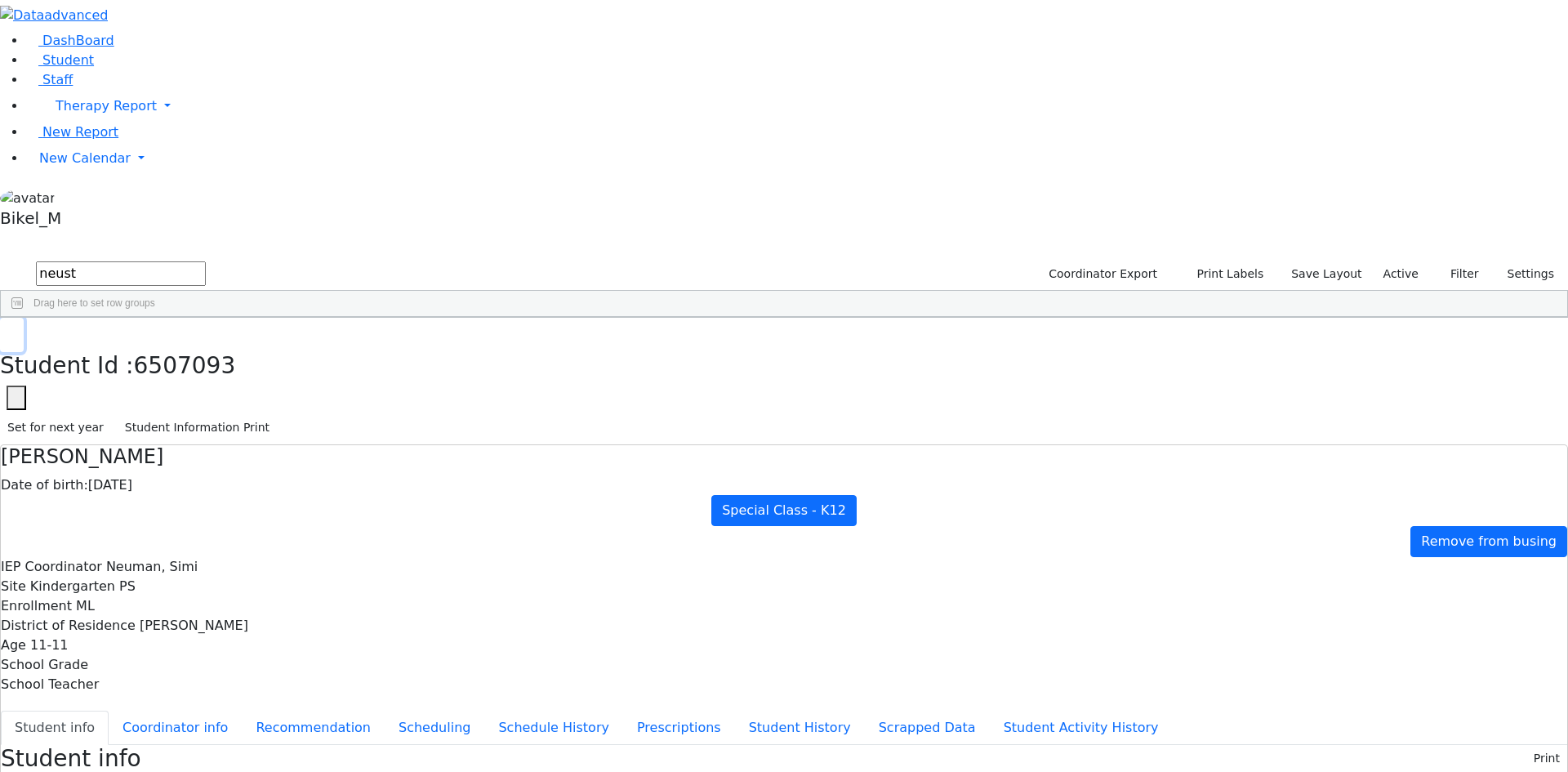
click at [24, 318] on button "button" at bounding box center [12, 335] width 24 height 35
drag, startPoint x: 307, startPoint y: 54, endPoint x: 125, endPoint y: 87, distance: 185.0
click at [125, 87] on div "DashBoard Student Staff Therapy Report Student Old Calendar Report" at bounding box center [784, 784] width 1568 height 1569
type input "[PERSON_NAME]"
click at [208, 596] on div "[PERSON_NAME]" at bounding box center [156, 607] width 103 height 23
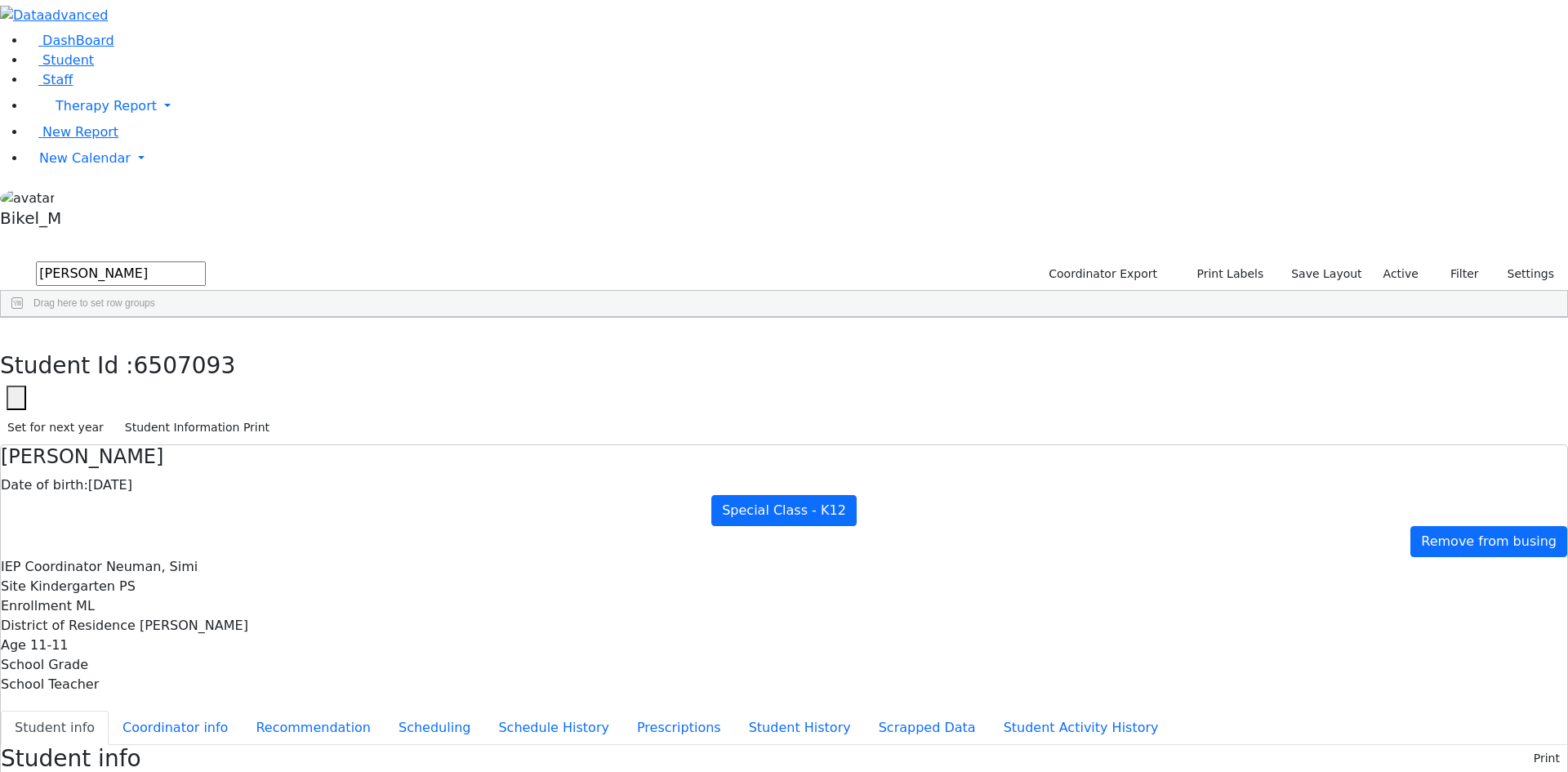
click at [208, 596] on div "[PERSON_NAME]" at bounding box center [156, 607] width 103 height 23
